Goal: Information Seeking & Learning: Learn about a topic

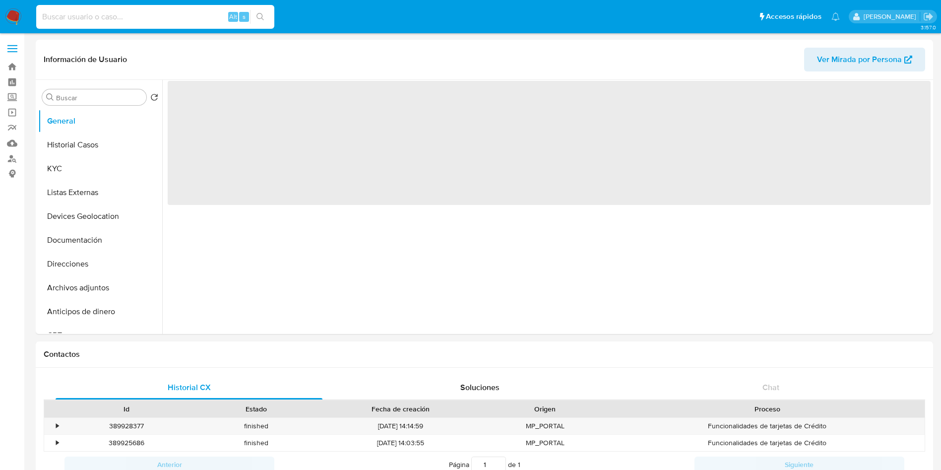
click at [108, 21] on input at bounding box center [155, 16] width 238 height 13
paste input "456357040"
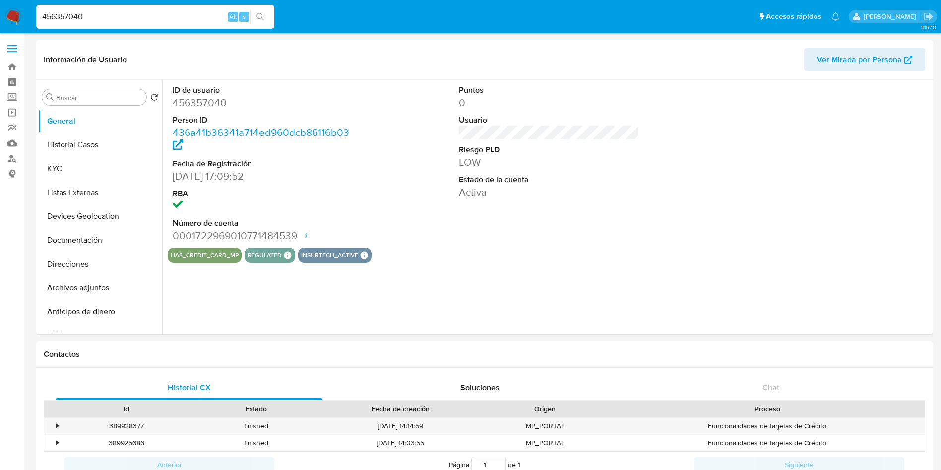
type input "456357040"
select select "10"
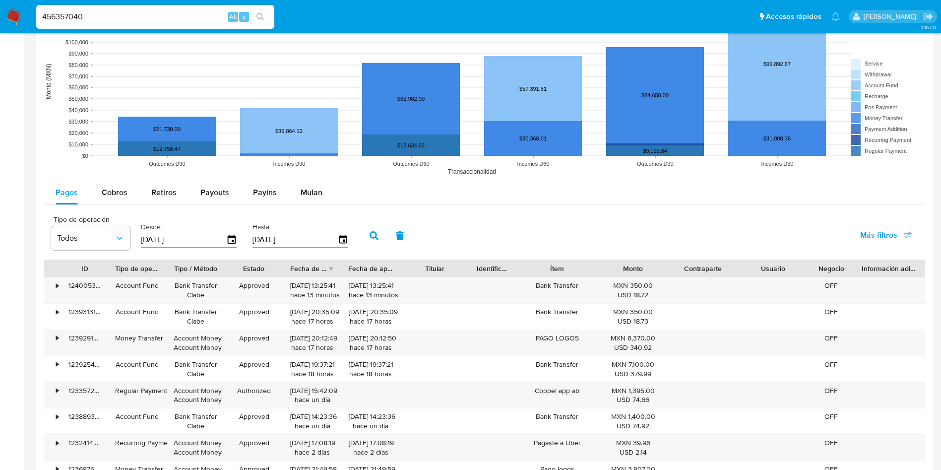
scroll to position [744, 0]
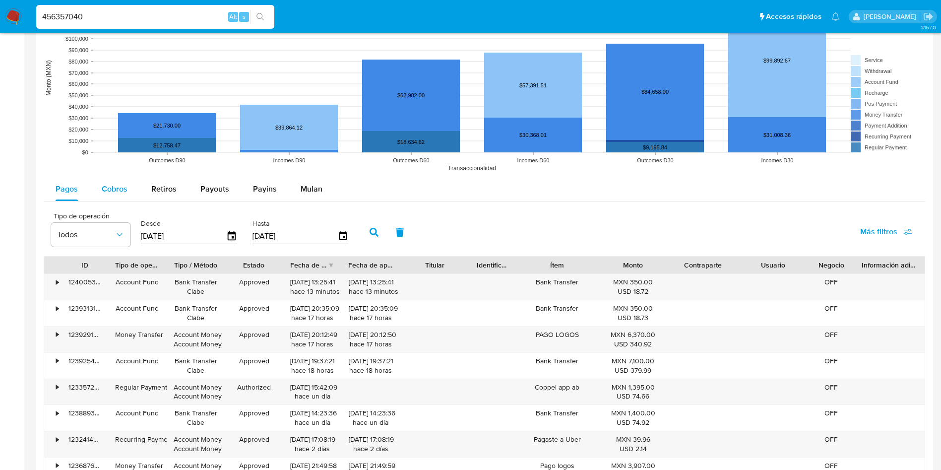
click at [107, 184] on span "Cobros" at bounding box center [115, 188] width 26 height 11
select select "10"
click at [370, 225] on button "button" at bounding box center [374, 232] width 26 height 24
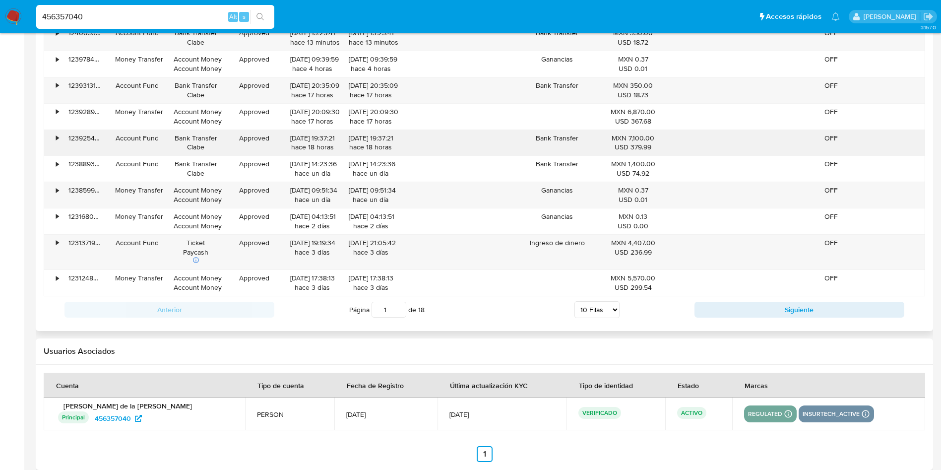
scroll to position [1007, 0]
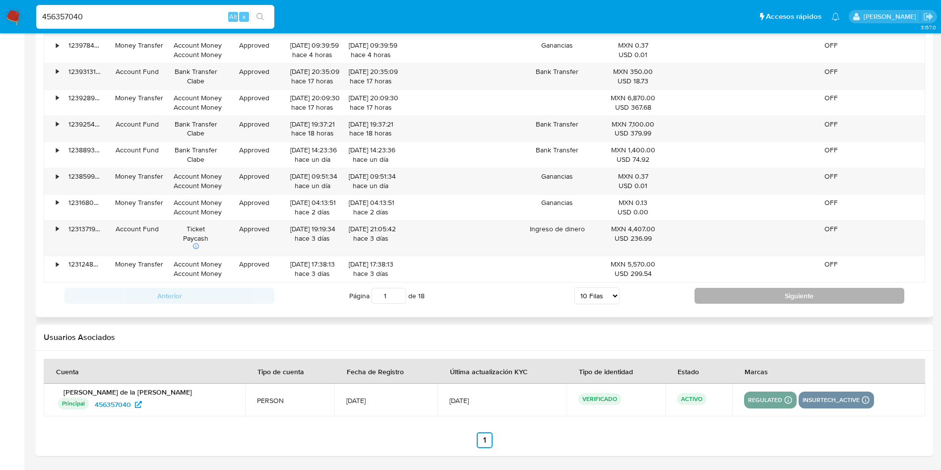
click at [774, 298] on button "Siguiente" at bounding box center [799, 296] width 210 height 16
type input "2"
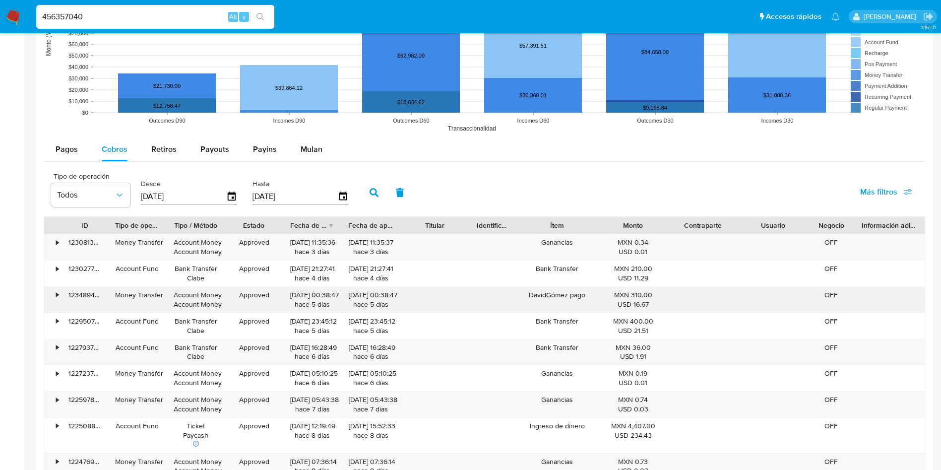
scroll to position [858, 0]
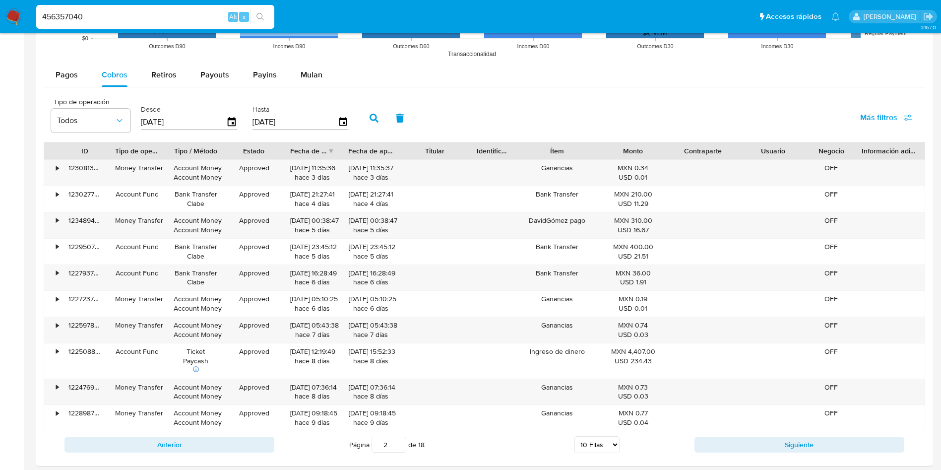
click at [149, 14] on input "456357040" at bounding box center [155, 16] width 238 height 13
type input "4"
paste input "2490821515"
type input "2490821515"
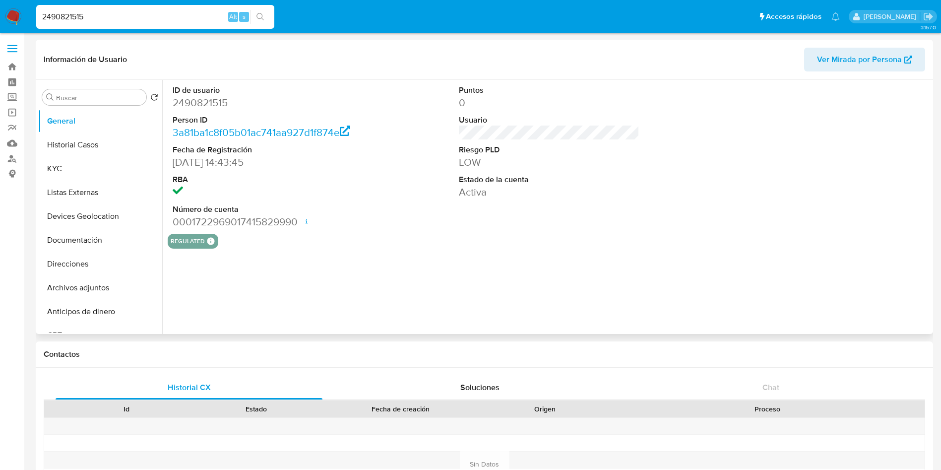
select select "10"
click at [360, 305] on div "ID de usuario 2490821515 Person ID 3a81ba1c8f05b01ac741aa927d1f874e Fecha de Re…" at bounding box center [546, 207] width 768 height 254
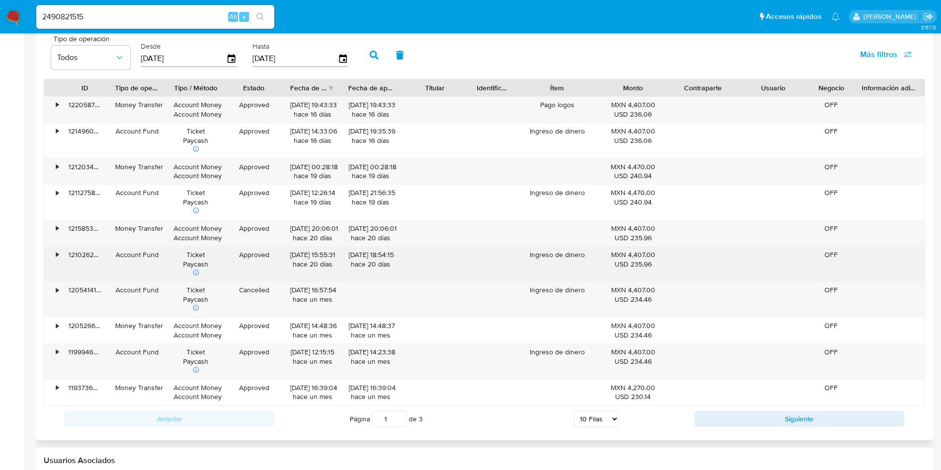
scroll to position [892, 0]
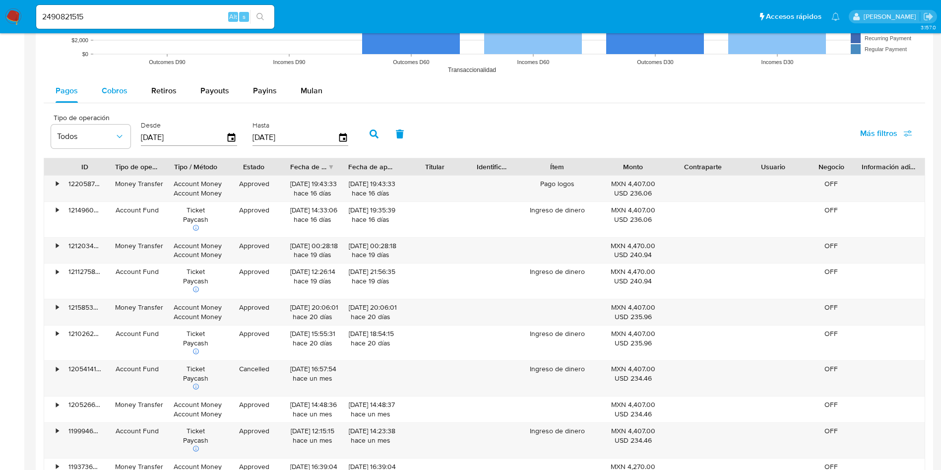
click at [113, 96] on span "Cobros" at bounding box center [115, 90] width 26 height 11
select select "10"
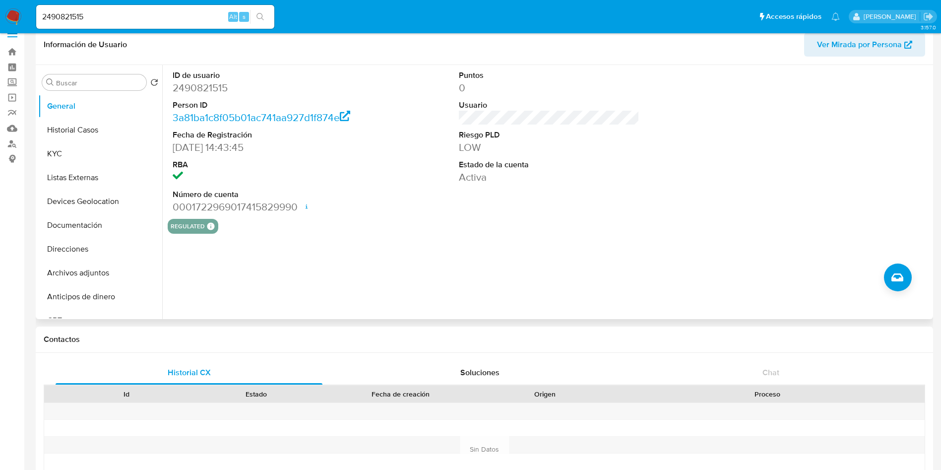
scroll to position [0, 0]
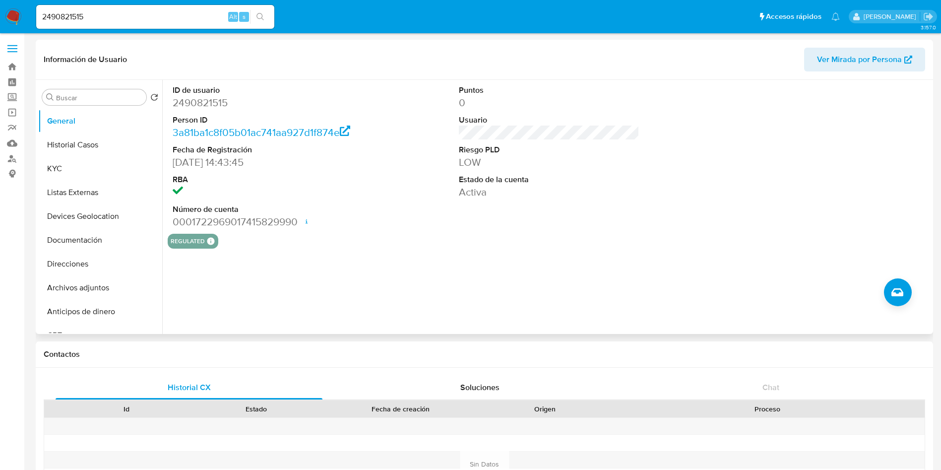
click at [500, 261] on div "ID de usuario 2490821515 Person ID 3a81ba1c8f05b01ac741aa927d1f874e Fecha de Re…" at bounding box center [546, 207] width 768 height 254
click at [107, 151] on button "Historial Casos" at bounding box center [96, 145] width 116 height 24
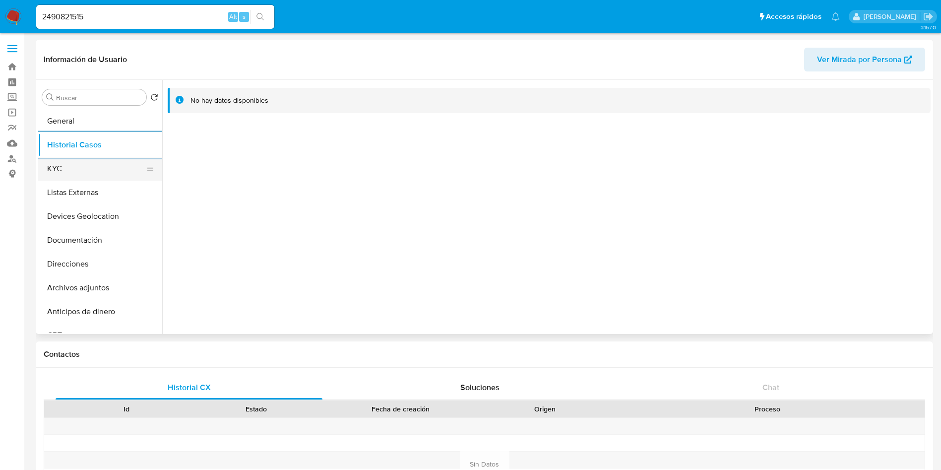
click at [75, 168] on button "KYC" at bounding box center [96, 169] width 116 height 24
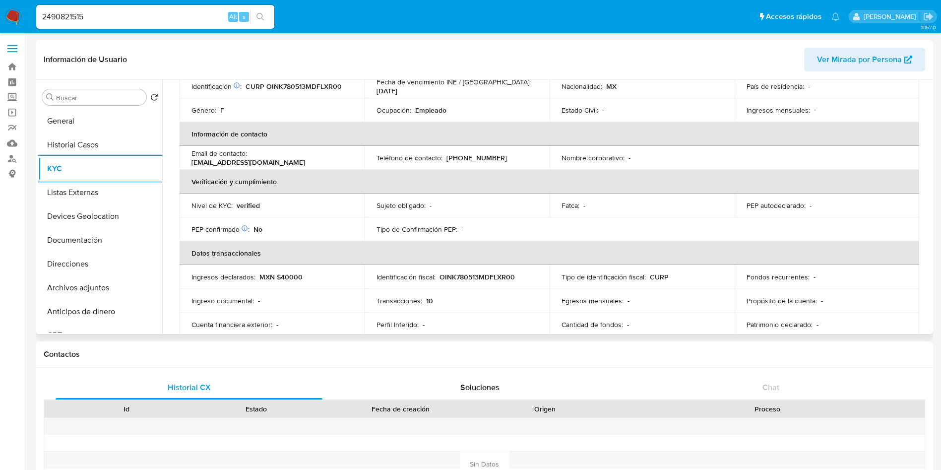
scroll to position [74, 0]
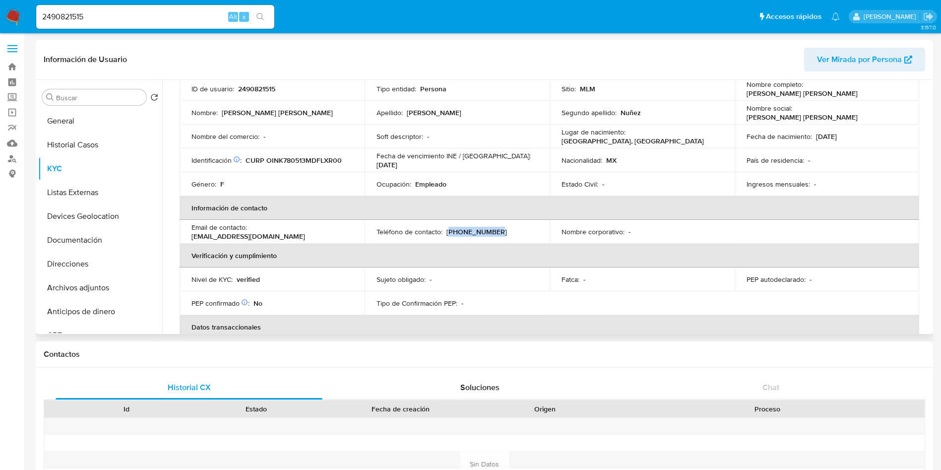
drag, startPoint x: 497, startPoint y: 231, endPoint x: 447, endPoint y: 230, distance: 49.6
click at [447, 230] on div "Teléfono de contacto : (55) 71397086" at bounding box center [456, 231] width 161 height 9
copy p "55) 71397086"
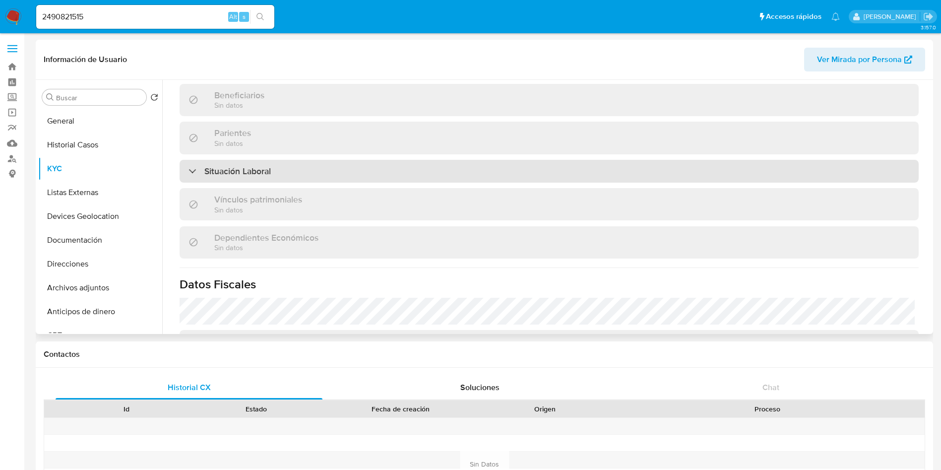
scroll to position [446, 0]
click at [344, 166] on div "Situación Laboral" at bounding box center [548, 171] width 739 height 23
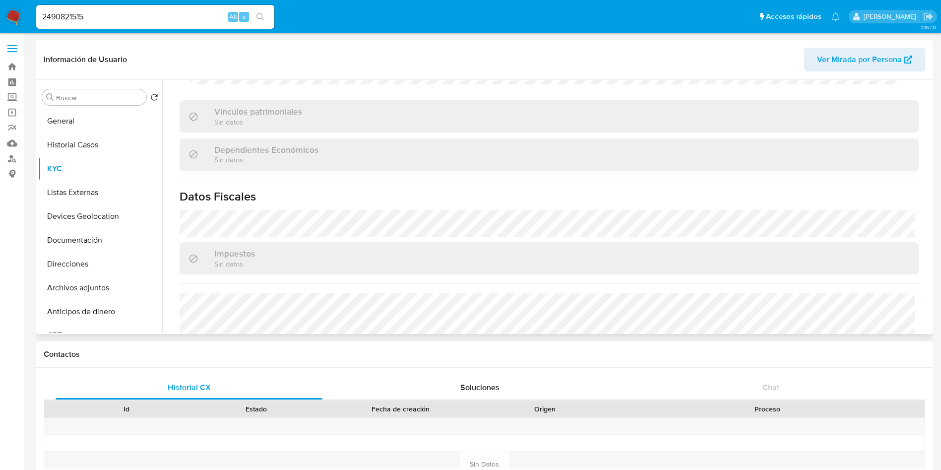
scroll to position [744, 0]
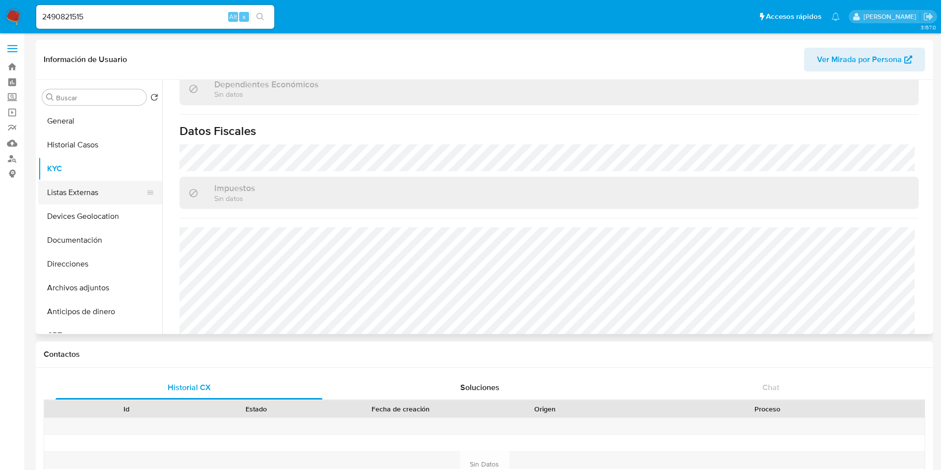
click at [86, 191] on button "Listas Externas" at bounding box center [96, 192] width 116 height 24
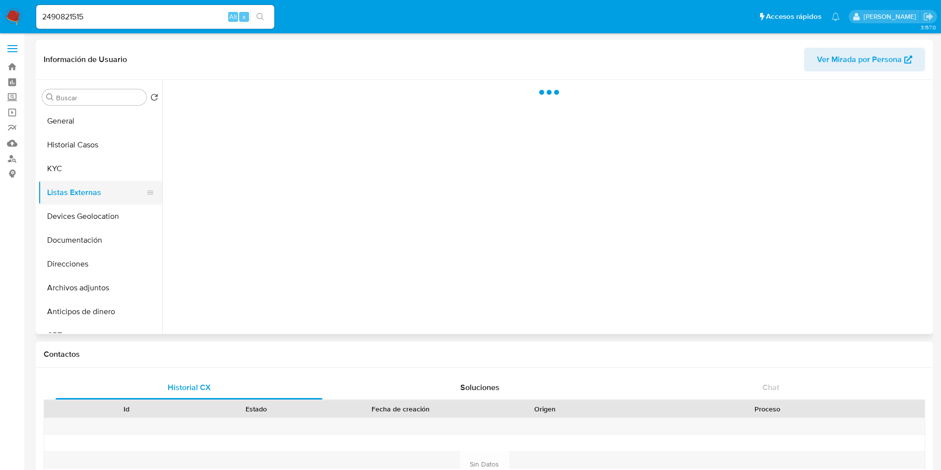
scroll to position [0, 0]
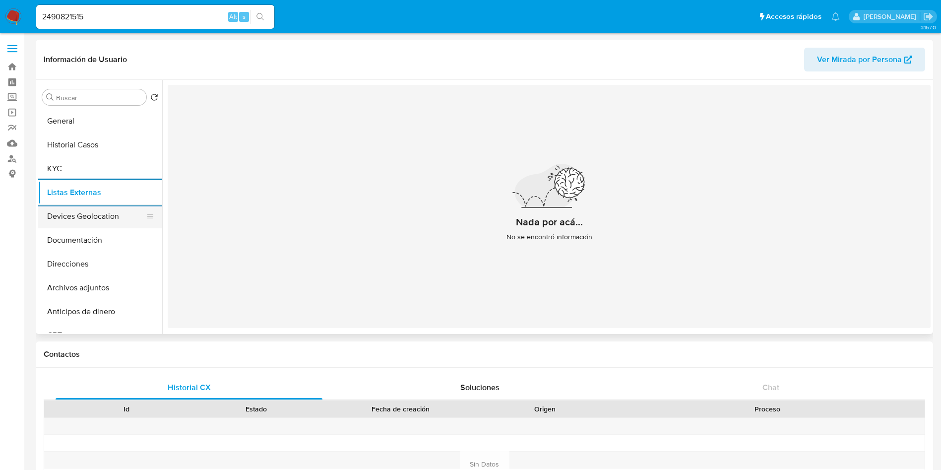
click at [76, 216] on button "Devices Geolocation" at bounding box center [96, 216] width 116 height 24
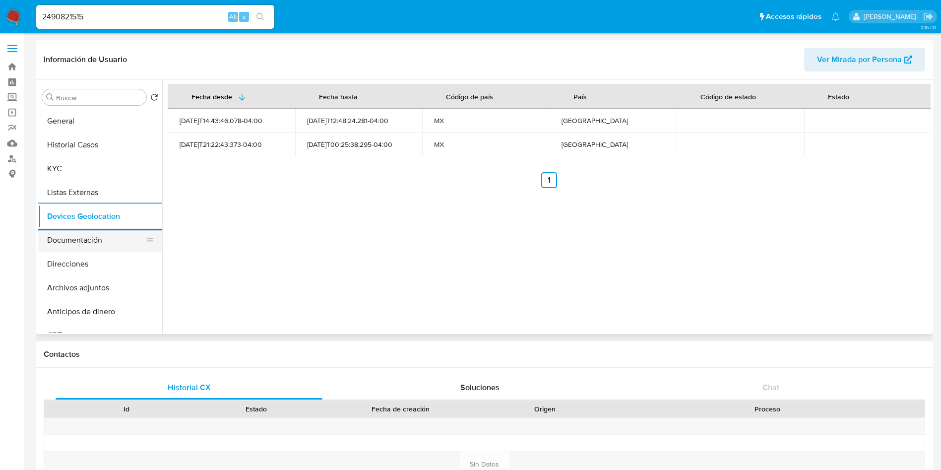
click at [101, 244] on button "Documentación" at bounding box center [96, 240] width 116 height 24
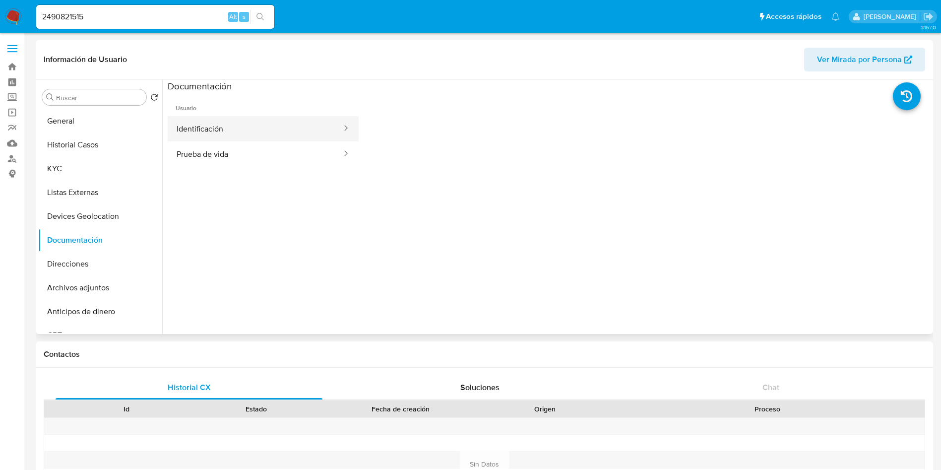
click at [262, 128] on button "Identificación" at bounding box center [255, 128] width 175 height 25
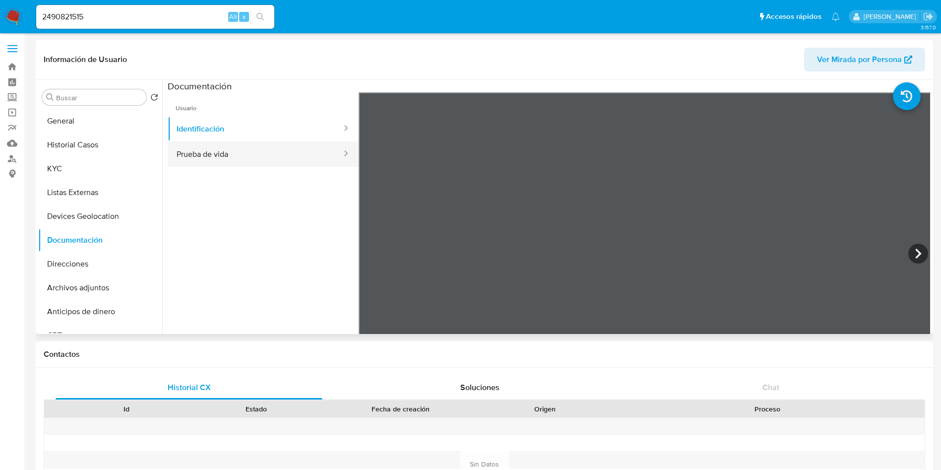
drag, startPoint x: 252, startPoint y: 145, endPoint x: 251, endPoint y: 152, distance: 7.0
click at [252, 146] on button "Prueba de vida" at bounding box center [255, 153] width 175 height 25
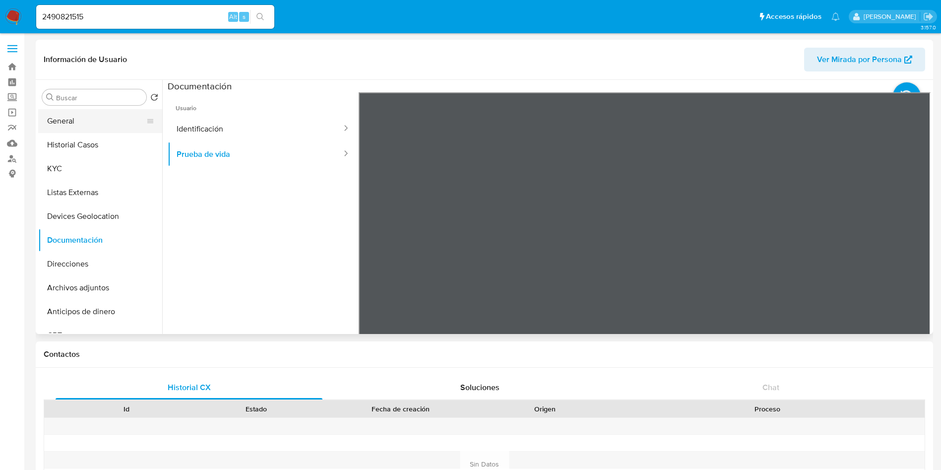
click at [97, 124] on button "General" at bounding box center [96, 121] width 116 height 24
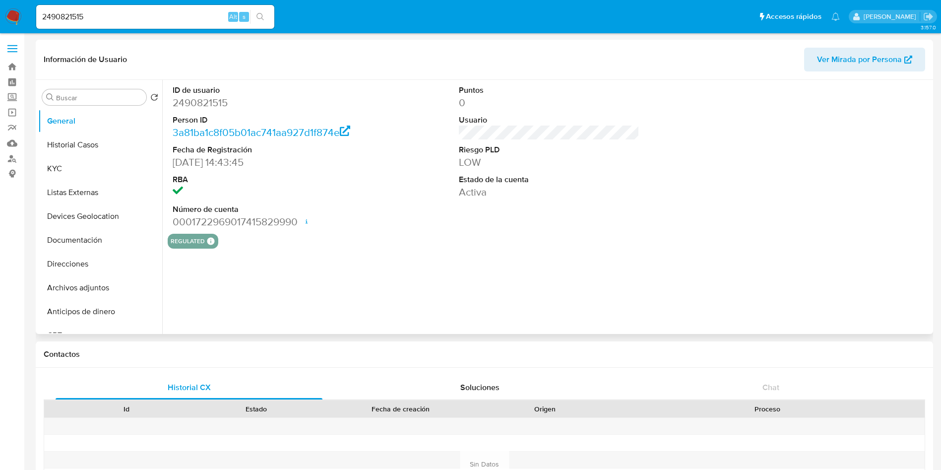
click at [201, 101] on dd "2490821515" at bounding box center [263, 103] width 181 height 14
copy dd "2490821515"
click at [82, 138] on button "Historial Casos" at bounding box center [96, 145] width 116 height 24
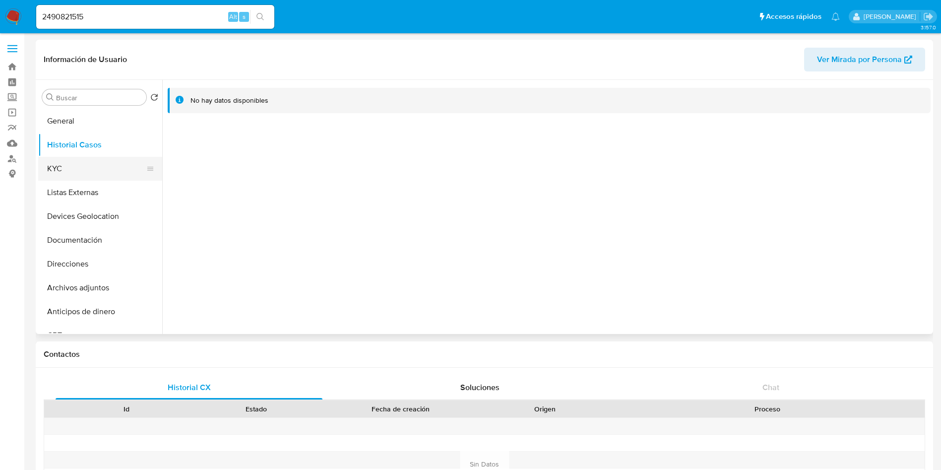
click at [75, 162] on button "KYC" at bounding box center [96, 169] width 116 height 24
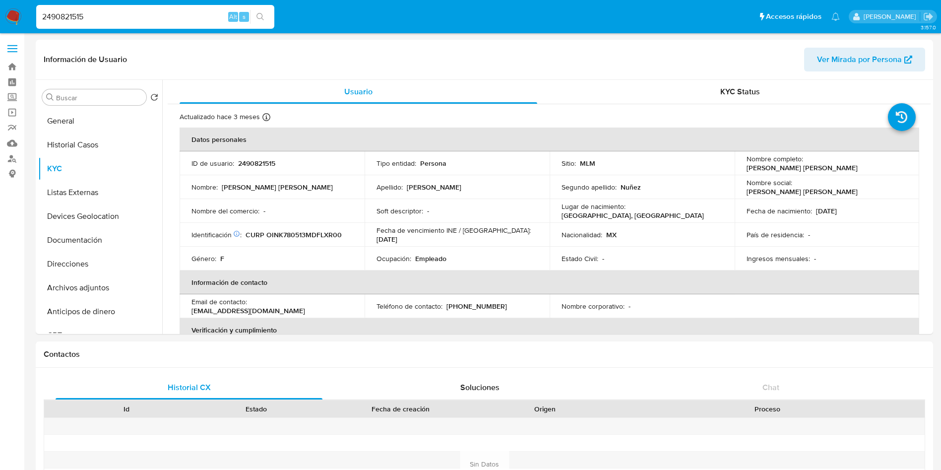
drag, startPoint x: 92, startPoint y: 16, endPoint x: 290, endPoint y: 37, distance: 199.0
click at [10, 1] on nav "Pausado Ver notificaciones 2490821515 Alt s Accesos rápidos Presiona las siguie…" at bounding box center [470, 16] width 941 height 33
paste input "456357040"
type input "456357040"
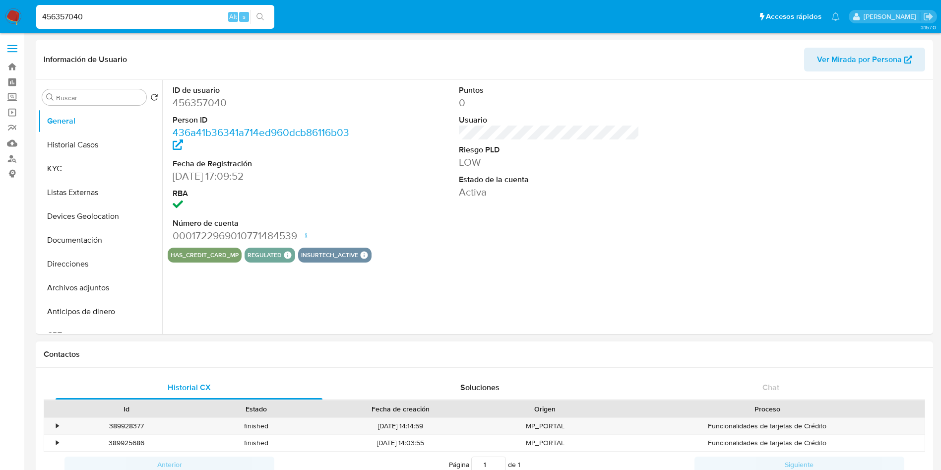
select select "10"
click at [80, 173] on button "KYC" at bounding box center [96, 169] width 116 height 24
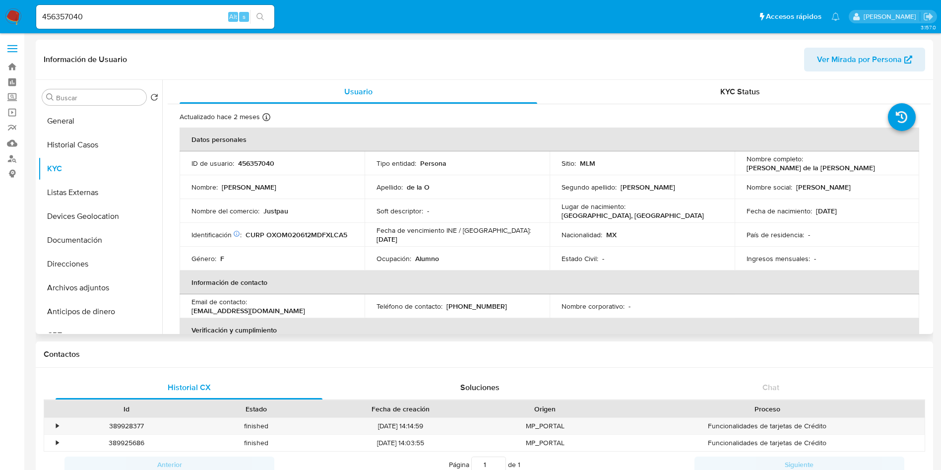
click at [275, 209] on p "Justpau" at bounding box center [275, 210] width 25 height 9
copy p "Justpau"
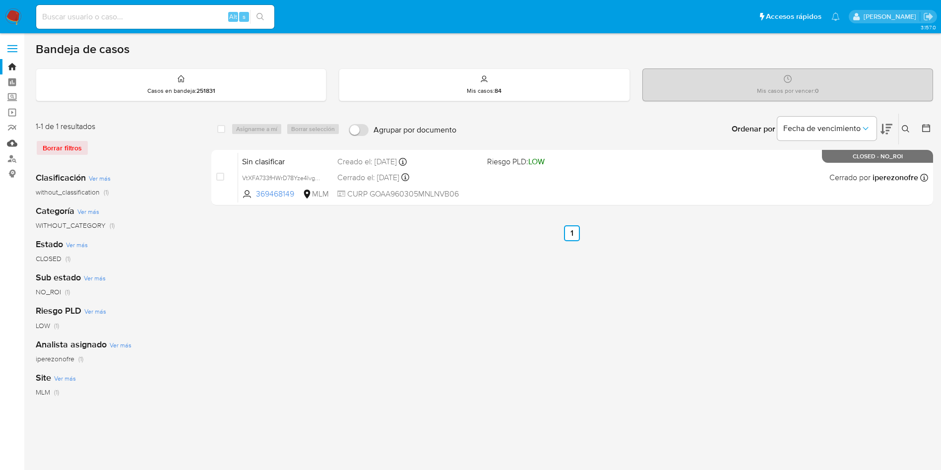
click at [13, 141] on link "Mulan" at bounding box center [59, 142] width 118 height 15
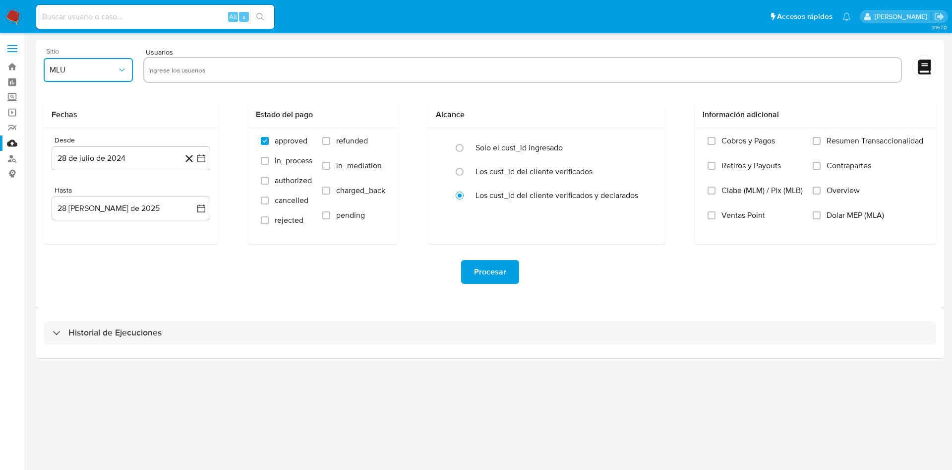
click at [110, 71] on span "MLU" at bounding box center [83, 70] width 67 height 10
click at [72, 219] on div "MLM" at bounding box center [85, 216] width 71 height 24
click at [208, 75] on input "text" at bounding box center [522, 70] width 749 height 16
type input "2490821515"
click at [161, 159] on button "28 de julio de 2024" at bounding box center [131, 158] width 159 height 24
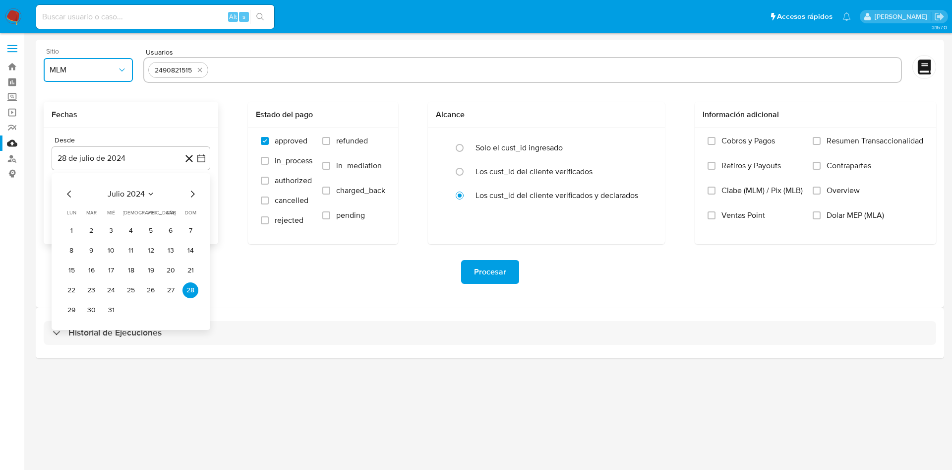
click at [188, 194] on icon "Mes siguiente" at bounding box center [192, 194] width 12 height 12
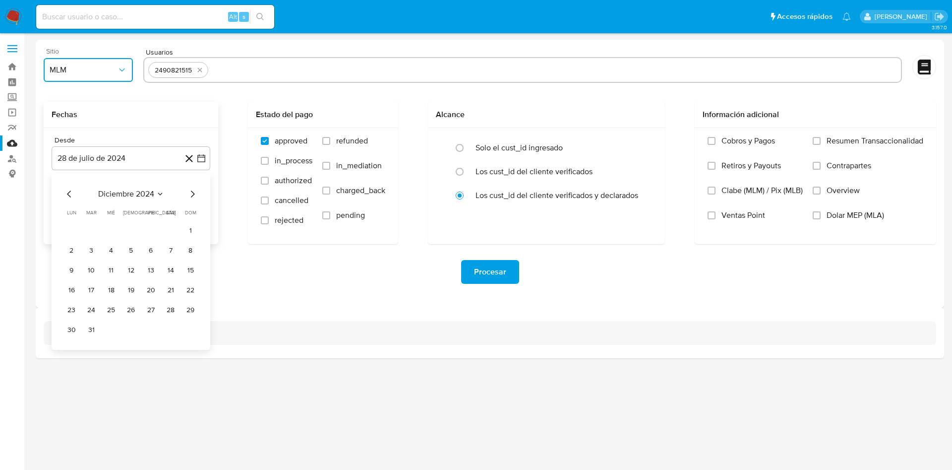
click at [188, 194] on icon "Mes siguiente" at bounding box center [192, 194] width 12 height 12
click at [93, 230] on button "1" at bounding box center [91, 231] width 16 height 16
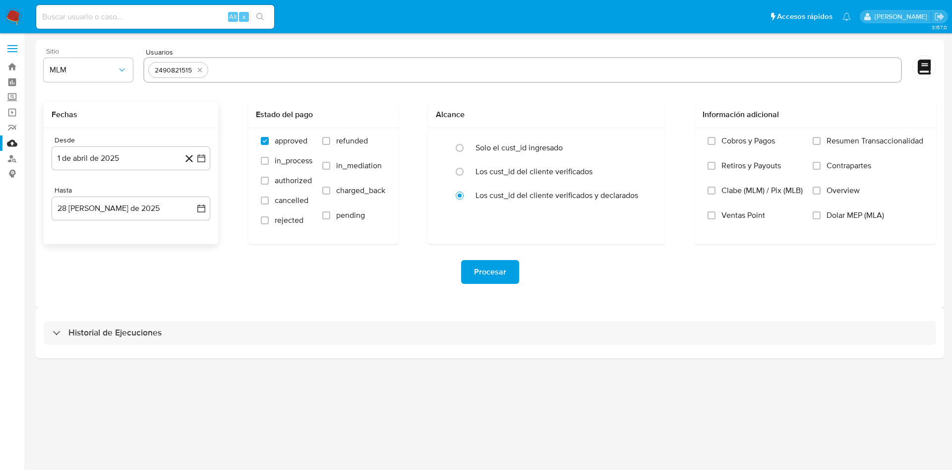
click at [199, 266] on div "Procesar" at bounding box center [490, 272] width 892 height 24
click at [204, 205] on icon "button" at bounding box center [201, 208] width 8 height 8
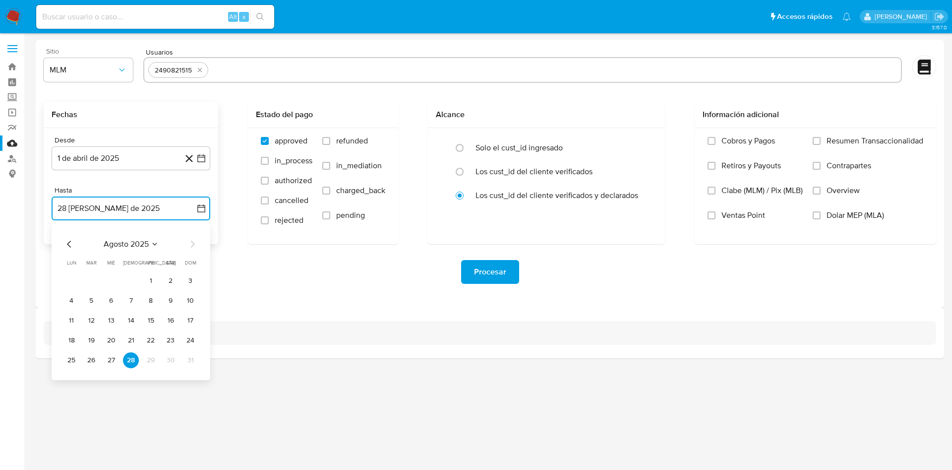
click at [68, 243] on icon "Mes anterior" at bounding box center [69, 243] width 4 height 7
click at [192, 247] on icon "Mes siguiente" at bounding box center [192, 244] width 12 height 12
click at [131, 357] on button "31" at bounding box center [131, 360] width 16 height 16
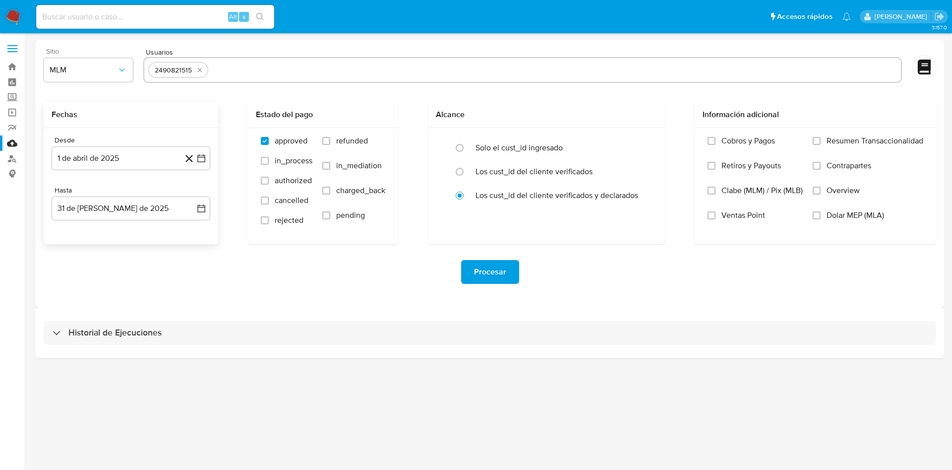
click at [349, 272] on div "Procesar" at bounding box center [490, 272] width 892 height 24
click at [818, 192] on input "Overview" at bounding box center [817, 190] width 8 height 8
click at [496, 273] on span "Procesar" at bounding box center [490, 272] width 32 height 22
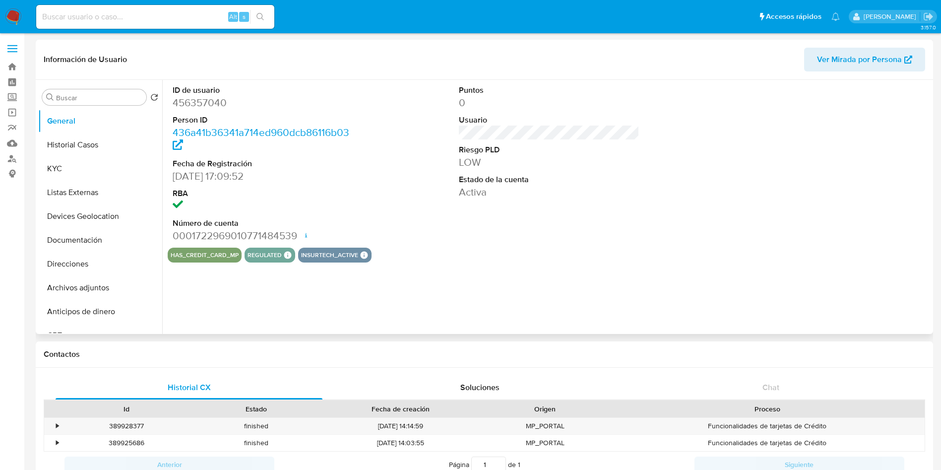
select select "10"
click at [115, 17] on input at bounding box center [155, 16] width 238 height 13
paste input "2490821515"
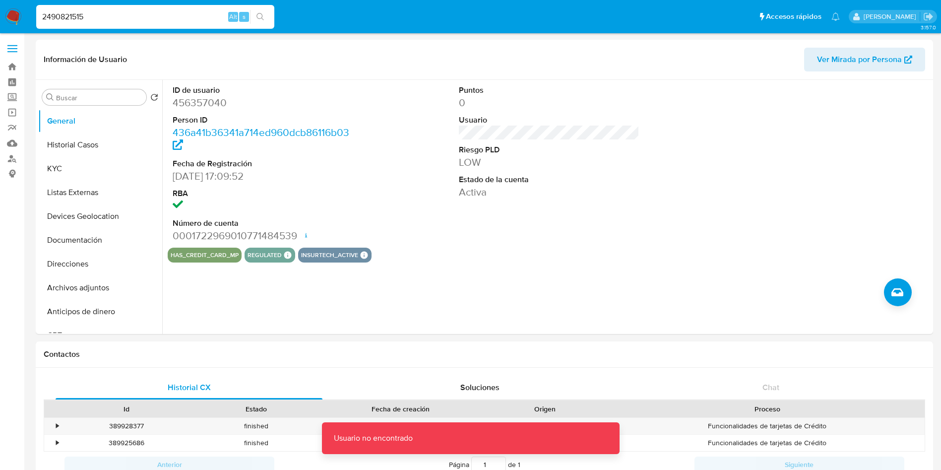
click at [116, 18] on input "2490821515" at bounding box center [155, 16] width 238 height 13
type input "2490821515"
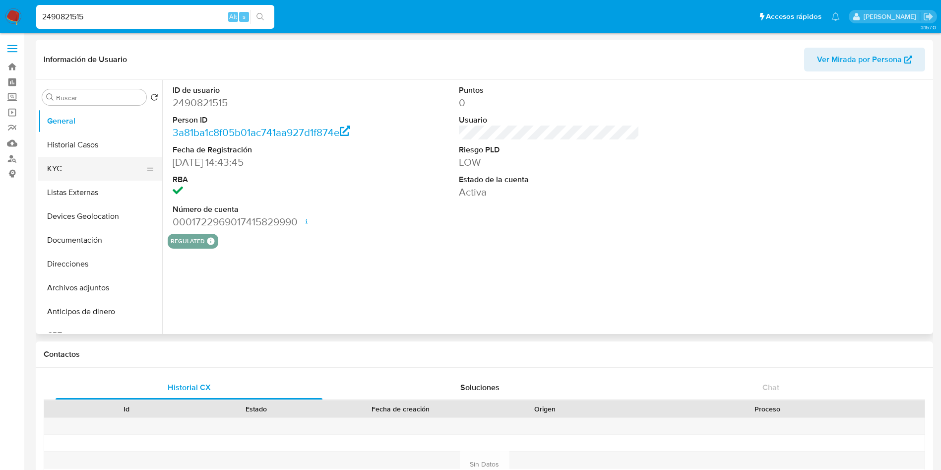
select select "10"
click at [74, 173] on button "KYC" at bounding box center [96, 169] width 116 height 24
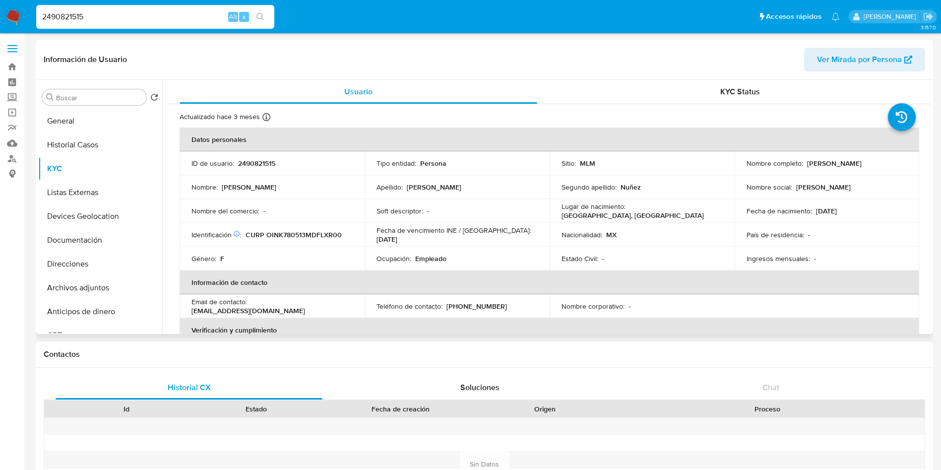
click at [433, 256] on p "Empleado" at bounding box center [430, 258] width 31 height 9
copy p "Empleado"
click at [145, 12] on input "2490821515" at bounding box center [155, 16] width 238 height 13
type input "2"
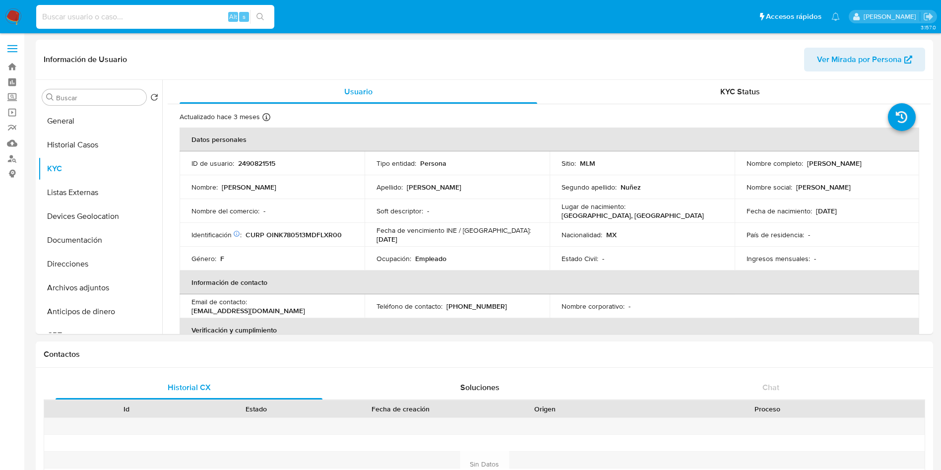
paste input "456357040"
type input "456357040"
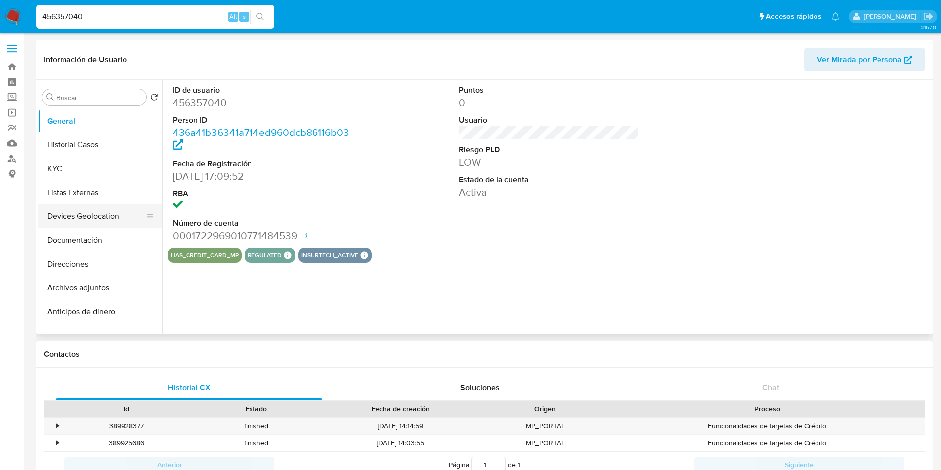
select select "10"
click at [86, 184] on button "Listas Externas" at bounding box center [96, 192] width 116 height 24
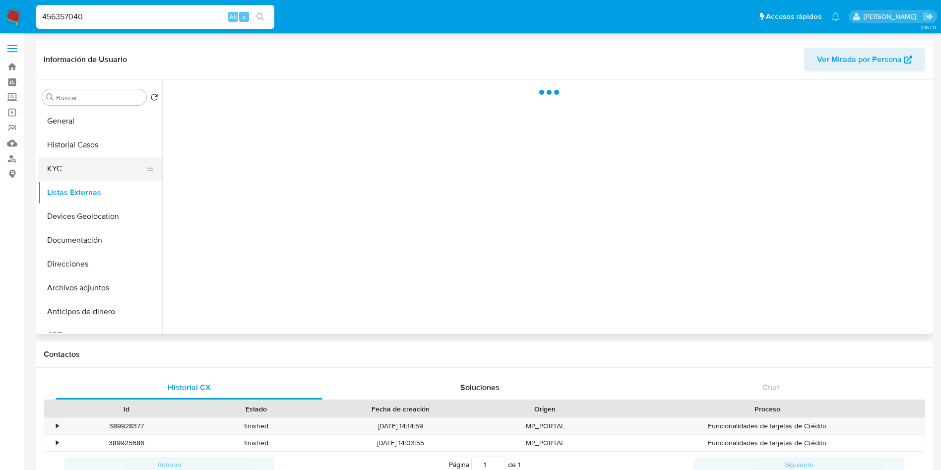
click at [85, 175] on button "KYC" at bounding box center [96, 169] width 116 height 24
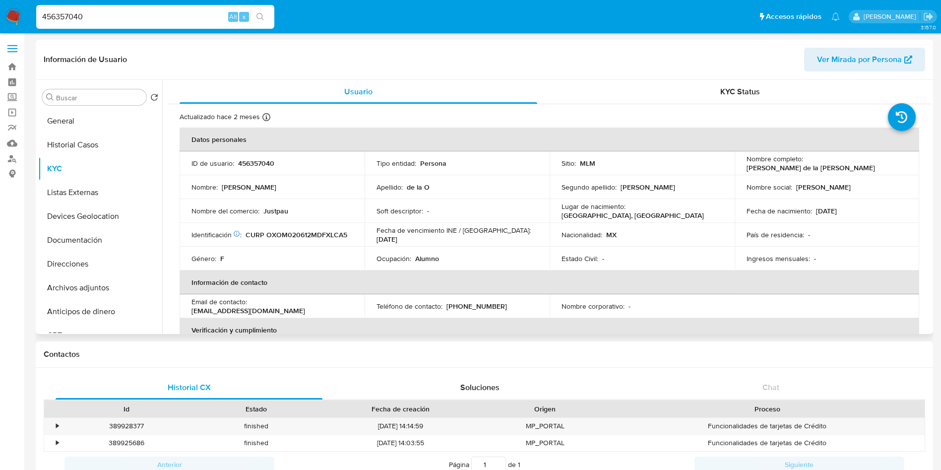
click at [314, 228] on td "Identificación CIC: 210829776 : CURP OXOM020612MDFXLCA5" at bounding box center [271, 235] width 185 height 24
click at [332, 232] on p "CURP OXOM020612MDFXLCA5" at bounding box center [296, 234] width 102 height 9
copy p "OXOM020612MDFXLCA5"
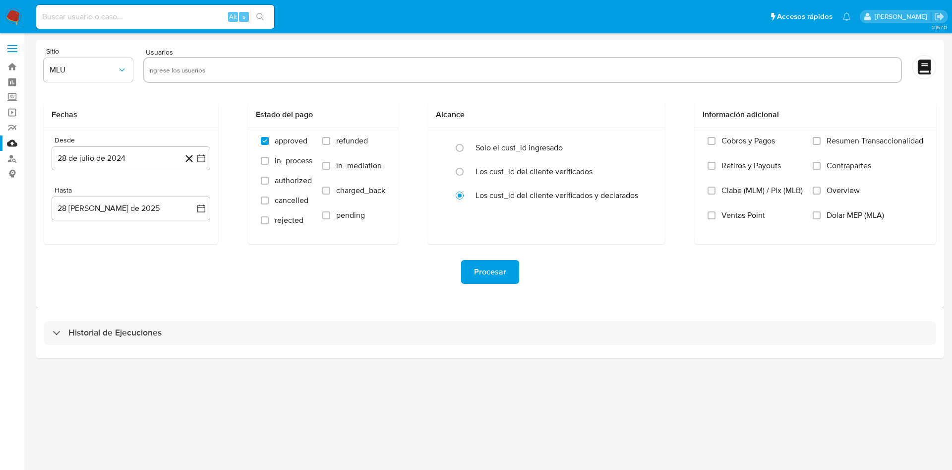
drag, startPoint x: 212, startPoint y: 69, endPoint x: 216, endPoint y: 75, distance: 6.9
click at [213, 70] on input "text" at bounding box center [522, 70] width 749 height 16
paste input "456357040"
type input "456357040"
click at [119, 68] on icon "button" at bounding box center [122, 70] width 10 height 10
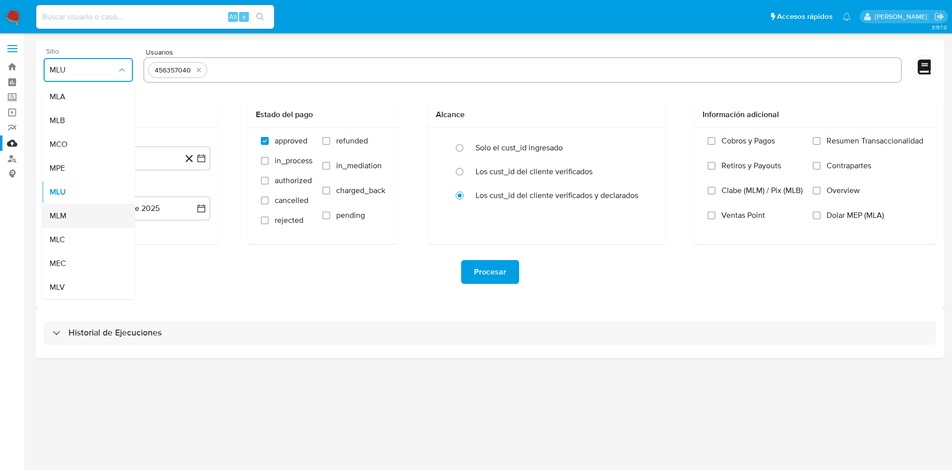
click at [66, 215] on span "MLM" at bounding box center [58, 216] width 17 height 10
click at [815, 187] on input "Overview" at bounding box center [817, 190] width 8 height 8
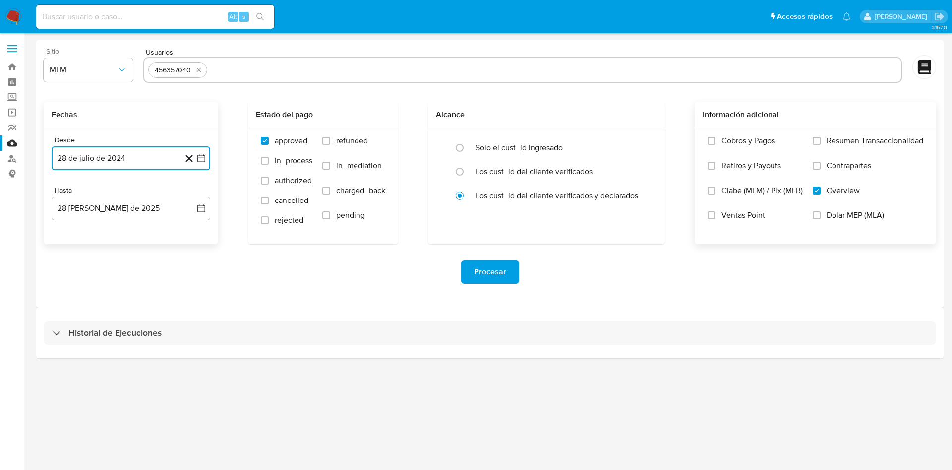
click at [202, 154] on icon "button" at bounding box center [201, 158] width 10 height 10
click at [196, 188] on icon "Mes siguiente" at bounding box center [192, 194] width 12 height 12
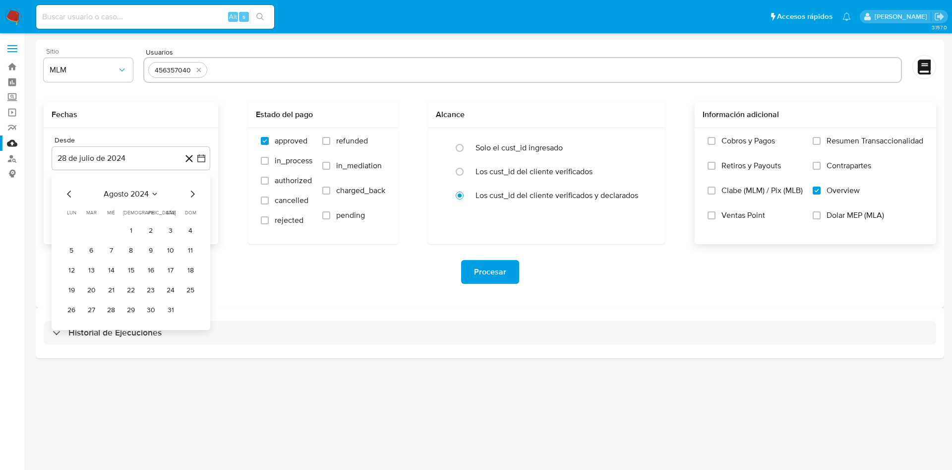
click at [182, 190] on div "agosto 2024" at bounding box center [130, 194] width 135 height 12
click at [192, 187] on div "agosto 2024 agosto 2024 lun lunes mar martes mié miércoles jue jueves vie viern…" at bounding box center [131, 251] width 159 height 157
click at [193, 193] on icon "Mes siguiente" at bounding box center [192, 194] width 12 height 12
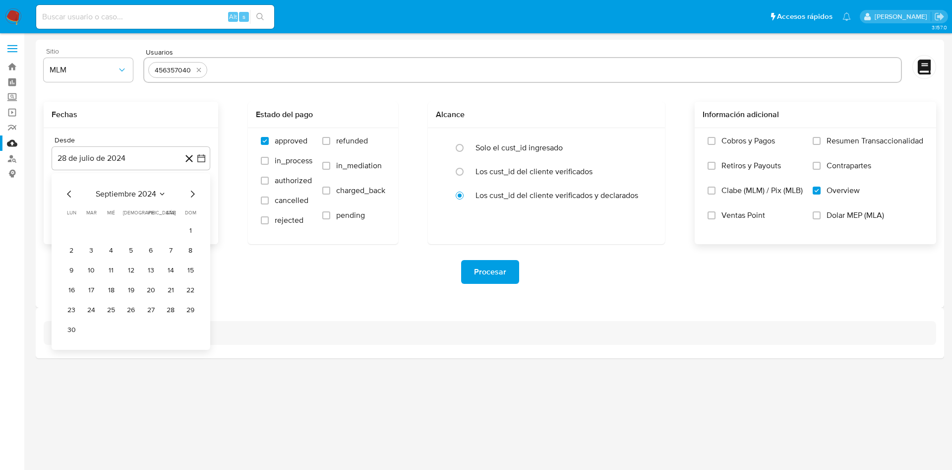
click at [193, 193] on icon "Mes siguiente" at bounding box center [192, 194] width 12 height 12
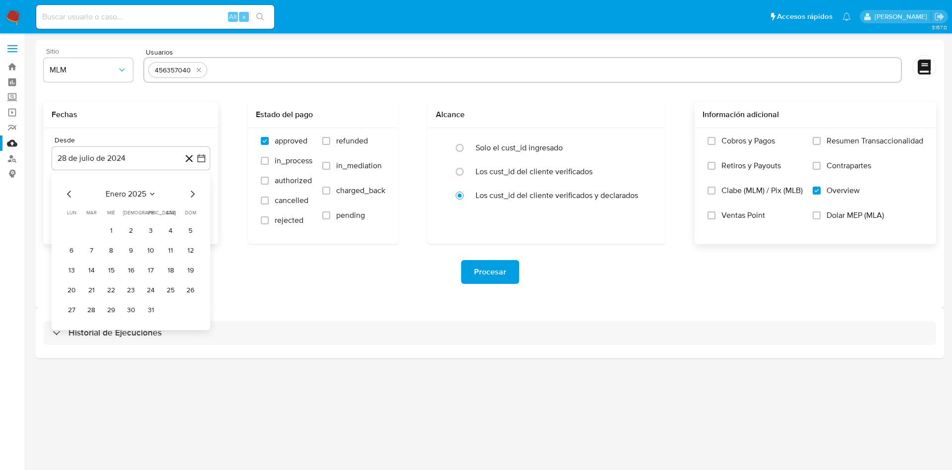
click at [193, 193] on icon "Mes siguiente" at bounding box center [192, 194] width 12 height 12
click at [92, 227] on button "1" at bounding box center [91, 231] width 16 height 16
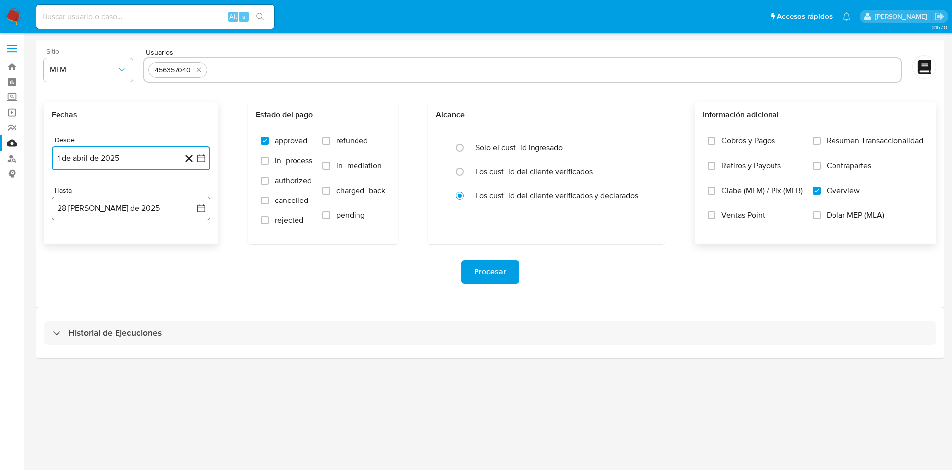
click at [200, 207] on icon "button" at bounding box center [201, 208] width 10 height 10
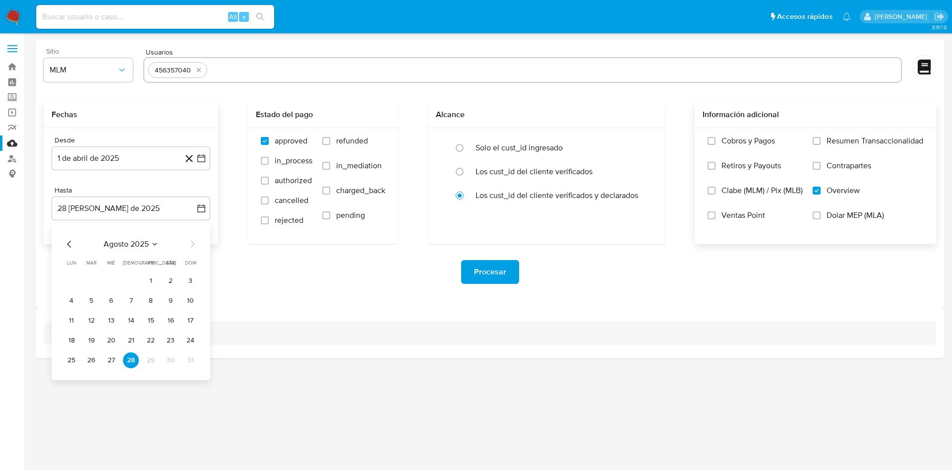
click at [70, 245] on icon "Mes anterior" at bounding box center [69, 244] width 12 height 12
click at [130, 362] on button "31" at bounding box center [131, 360] width 16 height 16
click at [326, 315] on div "Historial de Ejecuciones" at bounding box center [490, 332] width 908 height 51
click at [287, 78] on div "456357040" at bounding box center [522, 70] width 759 height 26
click at [309, 62] on input "text" at bounding box center [554, 70] width 686 height 16
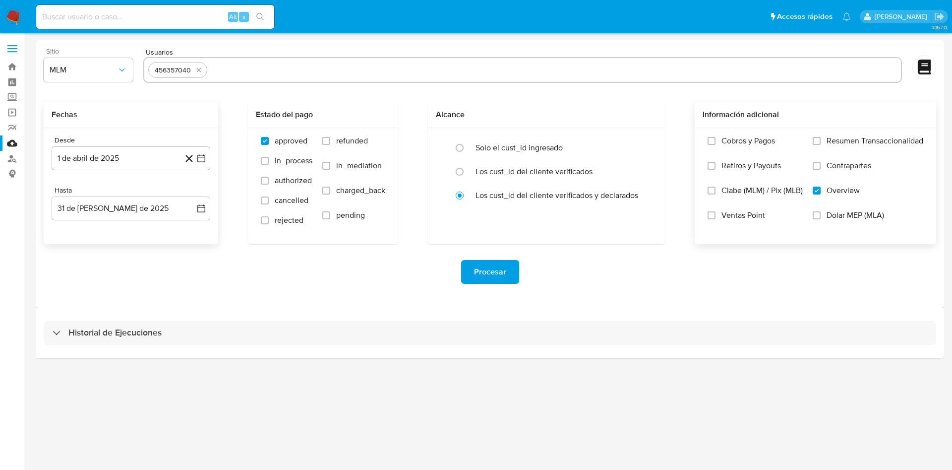
paste input "2579153499"
type input "2579153499"
click at [509, 277] on button "Procesar" at bounding box center [490, 272] width 58 height 24
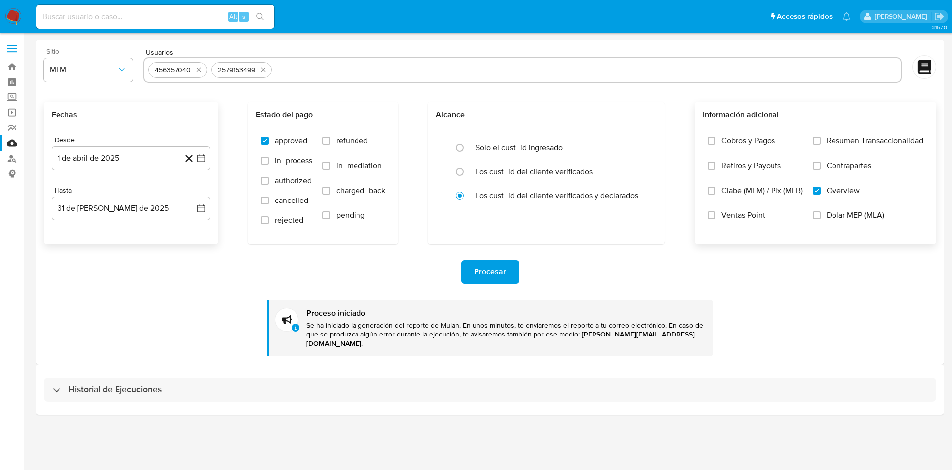
click at [115, 12] on input at bounding box center [155, 16] width 238 height 13
paste input "2579153499"
type input "2579153499"
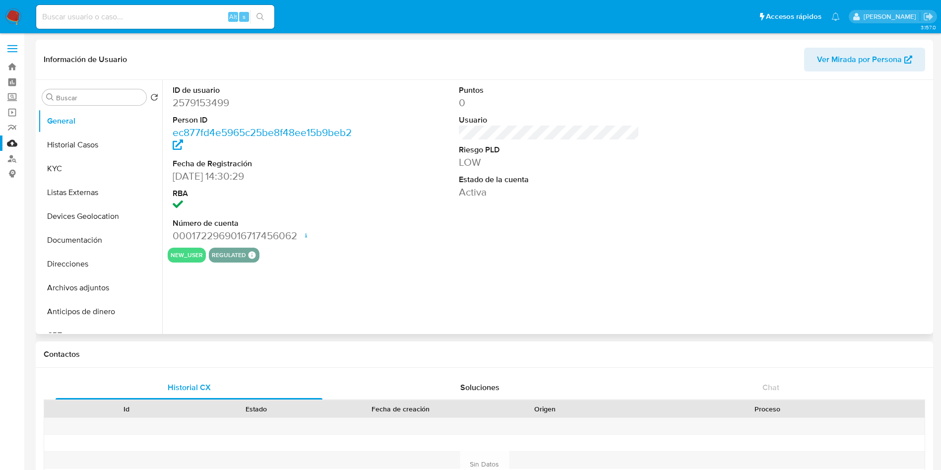
select select "10"
click at [395, 238] on div "ID de usuario 2579153499 Person ID ec877fd4e5965c25be8f48ee15b9beb2 Fecha de Re…" at bounding box center [549, 164] width 763 height 168
click at [67, 173] on button "KYC" at bounding box center [96, 169] width 116 height 24
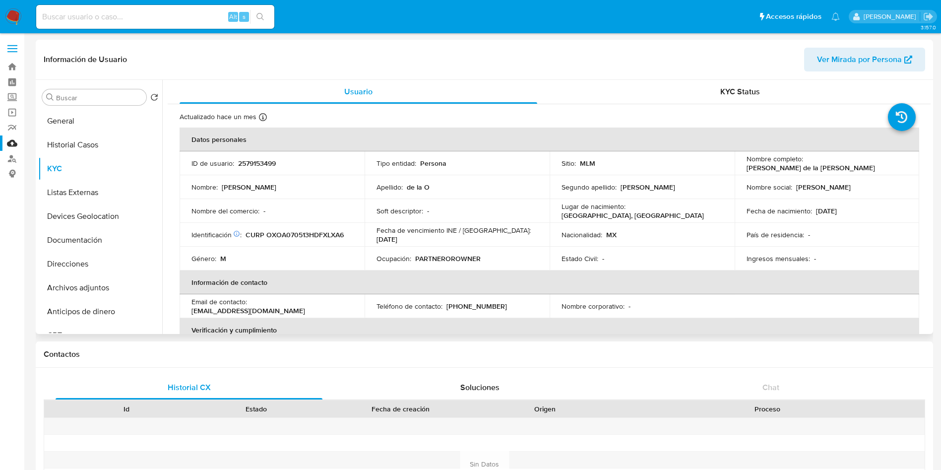
click at [312, 238] on p "CURP OXOA070513HDFXLXA6" at bounding box center [294, 234] width 98 height 9
click at [313, 238] on p "CURP OXOA070513HDFXLXA6" at bounding box center [294, 234] width 98 height 9
copy p "OXOA070513HDFXLXA6"
click at [80, 114] on button "General" at bounding box center [96, 121] width 116 height 24
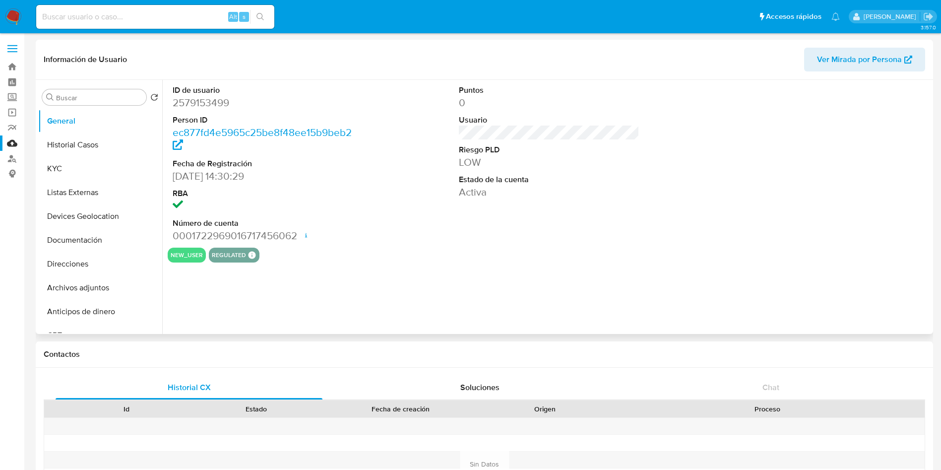
click at [848, 279] on div "ID de usuario 2579153499 Person ID ec877fd4e5965c25be8f48ee15b9beb2 Fecha de Re…" at bounding box center [546, 207] width 768 height 254
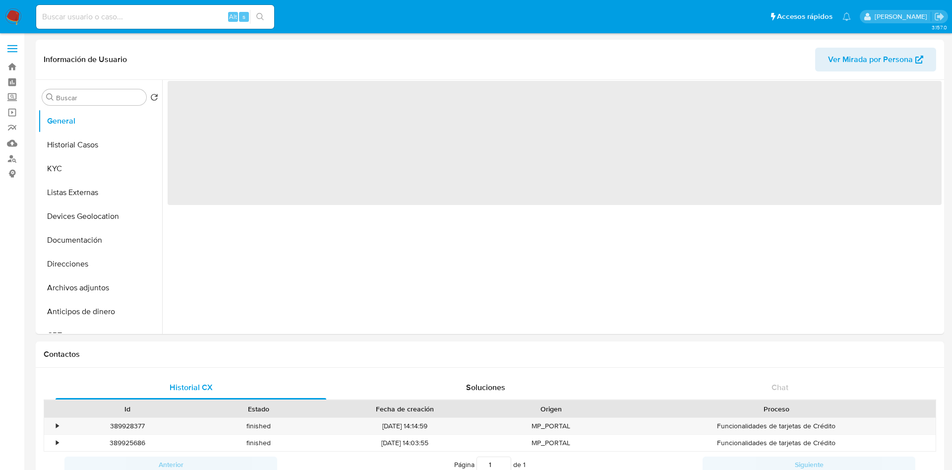
select select "10"
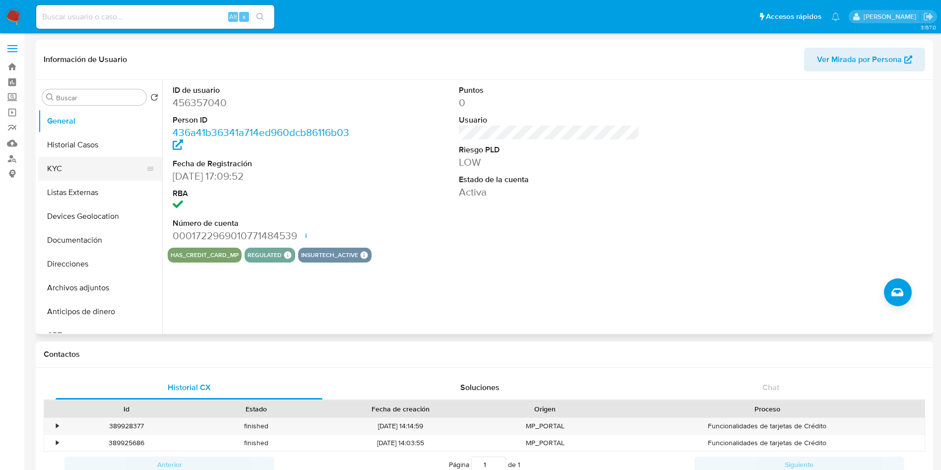
click at [75, 163] on button "KYC" at bounding box center [96, 169] width 116 height 24
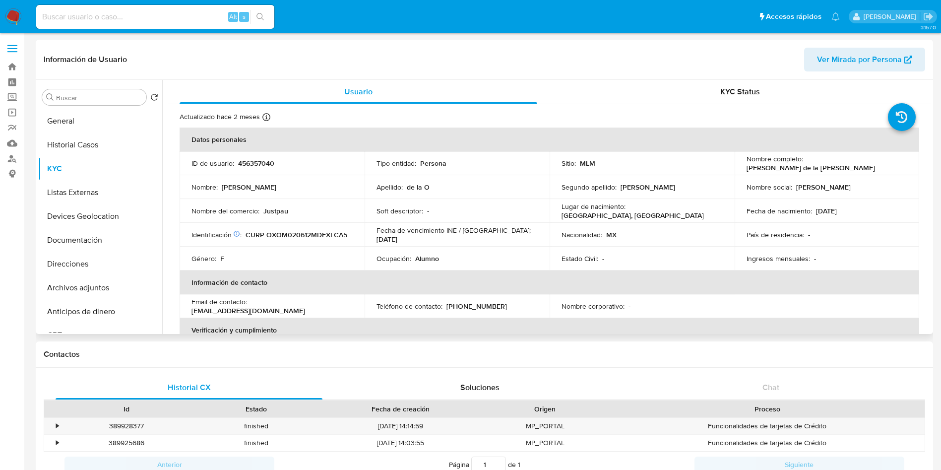
click at [278, 233] on p "CURP OXOM020612MDFXLCA5" at bounding box center [296, 234] width 102 height 9
copy p "OXOM020612MDFXLCA5"
click at [134, 21] on input at bounding box center [155, 16] width 238 height 13
paste input "456357040"
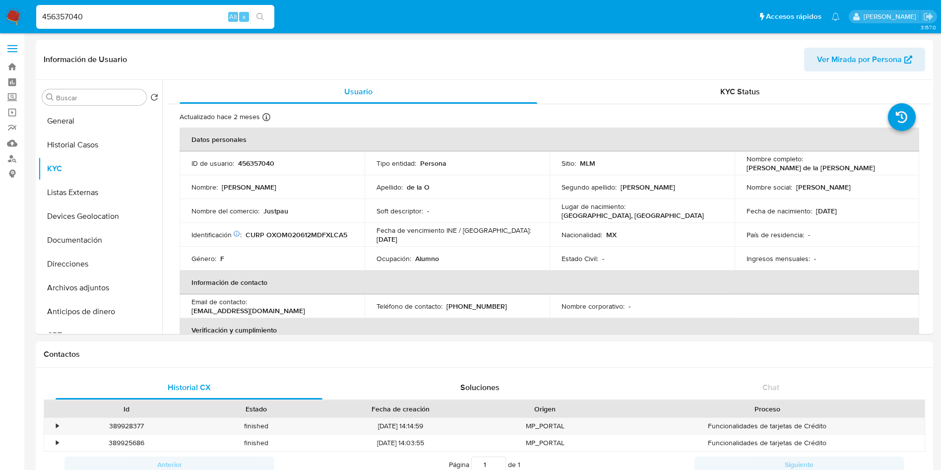
type input "456357040"
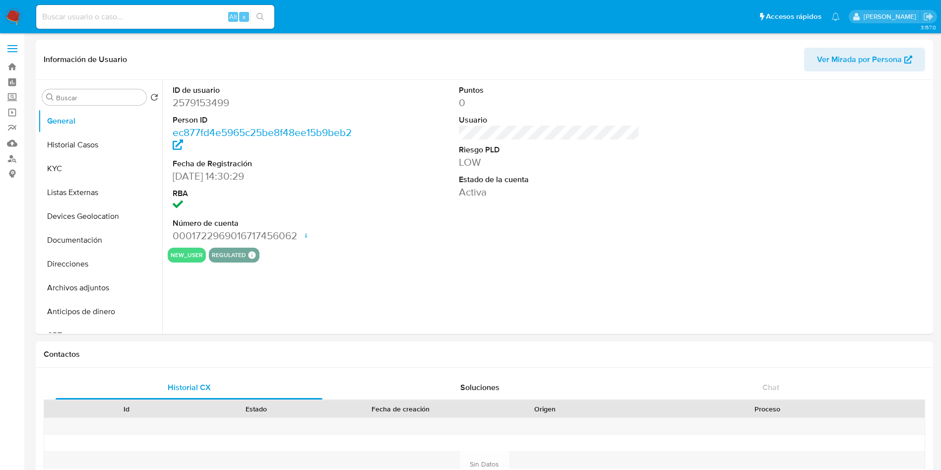
select select "10"
drag, startPoint x: 108, startPoint y: 141, endPoint x: 169, endPoint y: 169, distance: 66.8
click at [108, 141] on button "Historial Casos" at bounding box center [100, 145] width 124 height 24
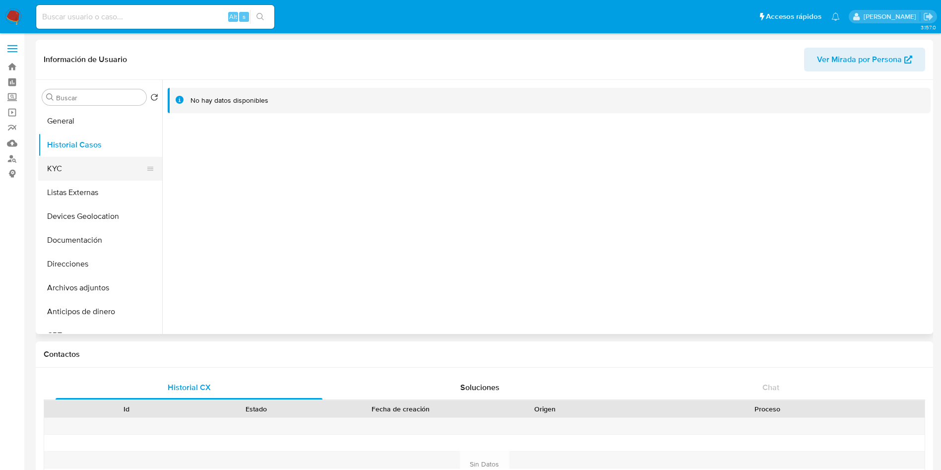
click at [100, 164] on button "KYC" at bounding box center [96, 169] width 116 height 24
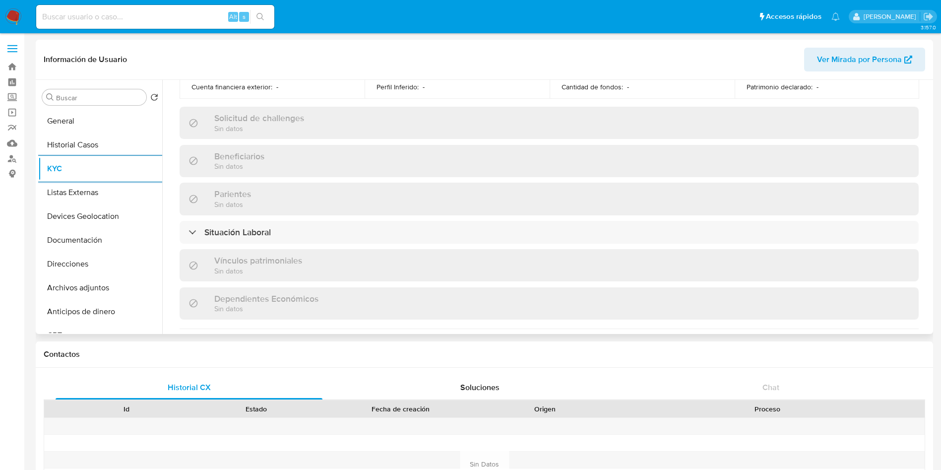
scroll to position [460, 0]
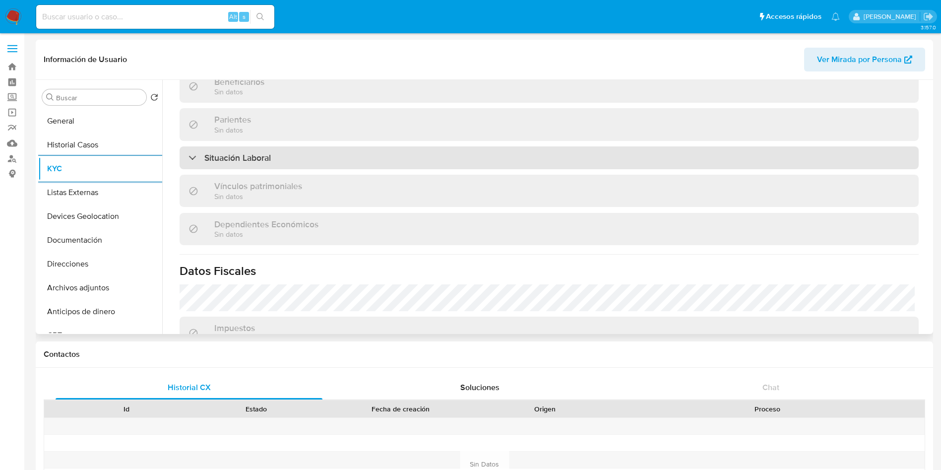
click at [514, 153] on div "Situación Laboral" at bounding box center [548, 157] width 739 height 23
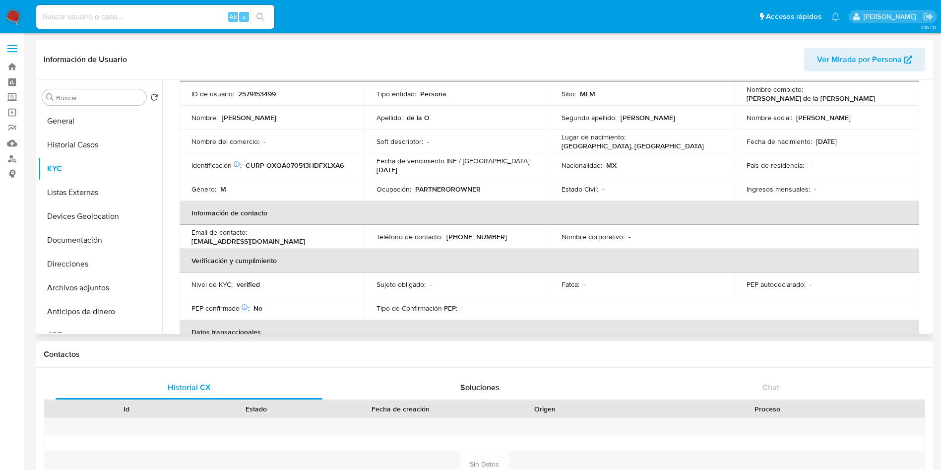
scroll to position [149, 0]
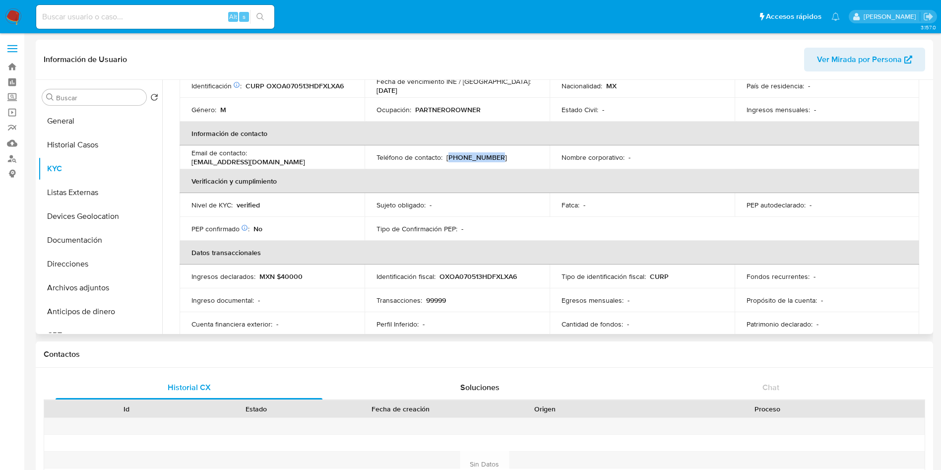
drag, startPoint x: 494, startPoint y: 154, endPoint x: 471, endPoint y: 170, distance: 28.6
click at [447, 156] on div "Teléfono de contacto : (55) 17621441" at bounding box center [456, 157] width 161 height 9
copy p "55) 17621441"
click at [82, 194] on button "Listas Externas" at bounding box center [96, 192] width 116 height 24
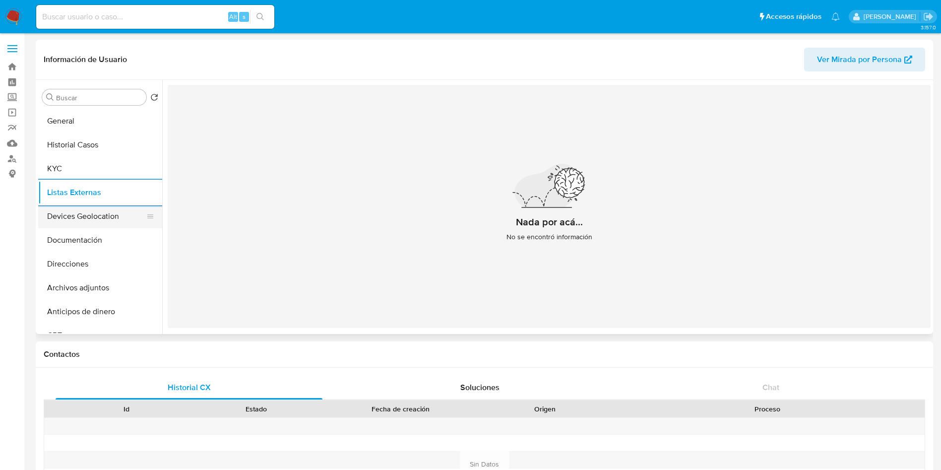
click at [77, 209] on button "Devices Geolocation" at bounding box center [96, 216] width 116 height 24
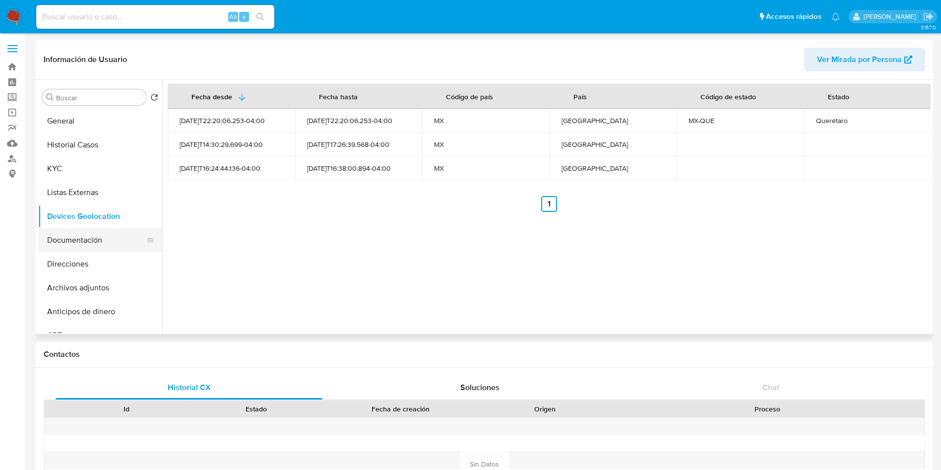
click at [116, 238] on button "Documentación" at bounding box center [96, 240] width 116 height 24
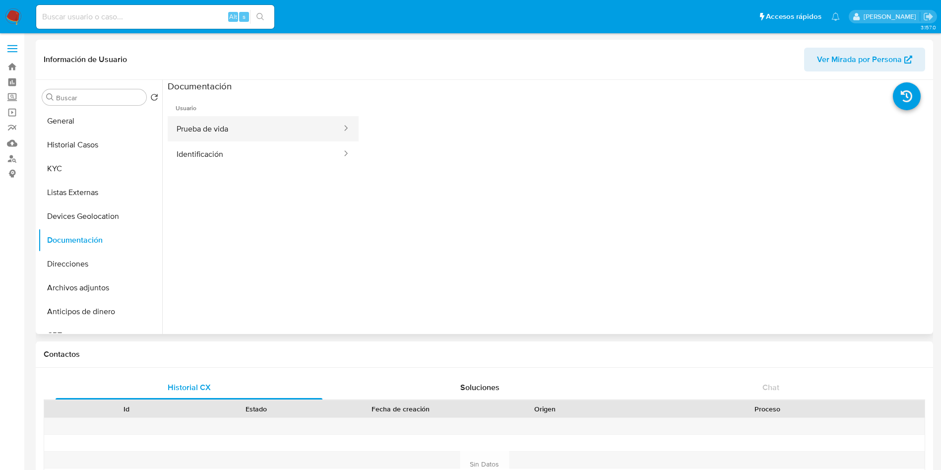
click at [255, 120] on button "Prueba de vida" at bounding box center [255, 128] width 175 height 25
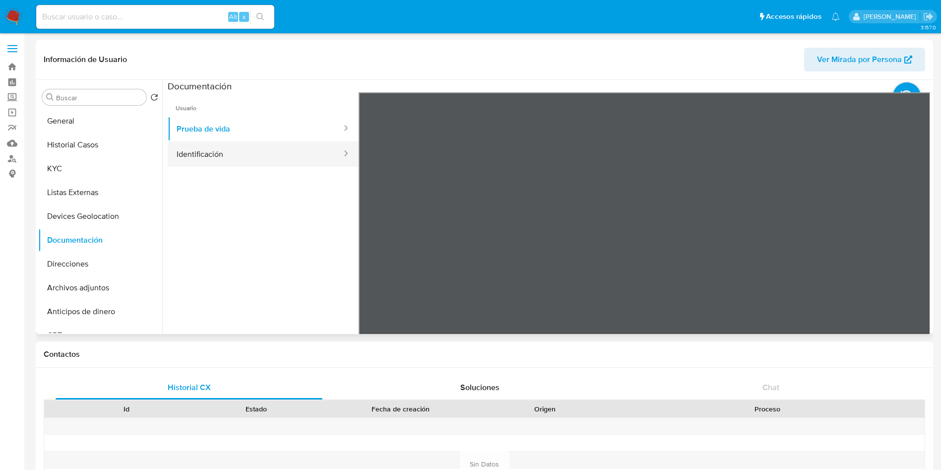
click at [258, 161] on button "Identificación" at bounding box center [255, 153] width 175 height 25
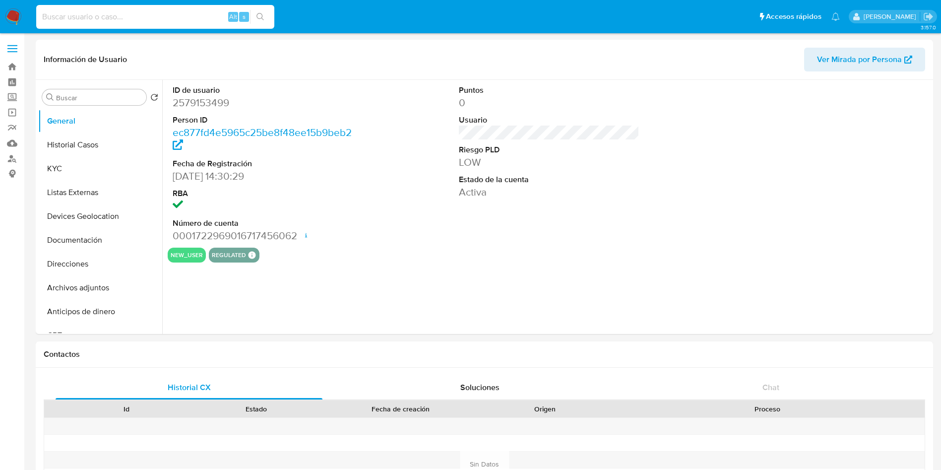
click at [149, 14] on input at bounding box center [155, 16] width 238 height 13
select select "10"
paste input "290621468"
type input "290621468"
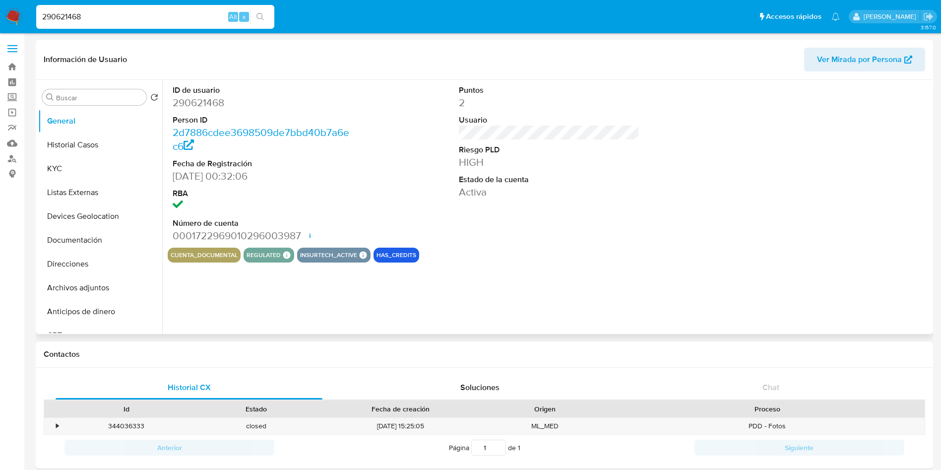
click at [687, 224] on div "ID de usuario 290621468 Person ID 2d7886cdee3698509de7bbd40b7a6ec6 Fecha de Reg…" at bounding box center [549, 164] width 763 height 168
select select "10"
click at [92, 156] on button "Historial Casos" at bounding box center [96, 145] width 116 height 24
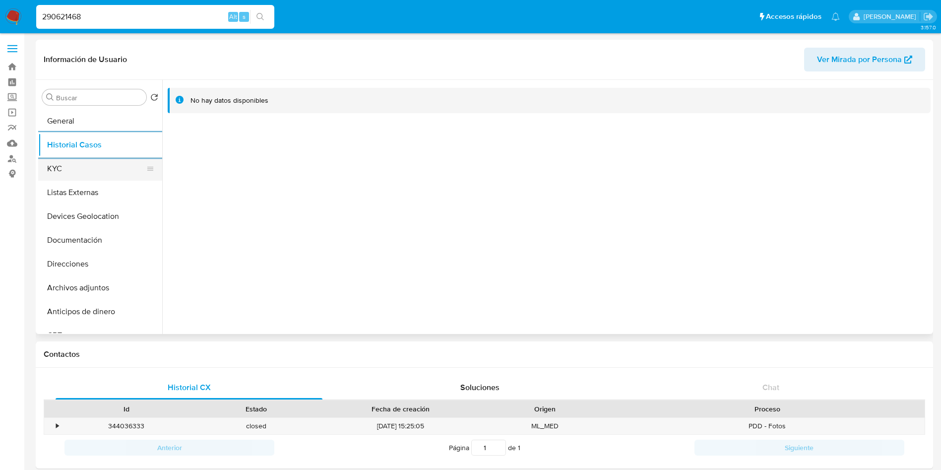
click at [68, 165] on button "KYC" at bounding box center [96, 169] width 116 height 24
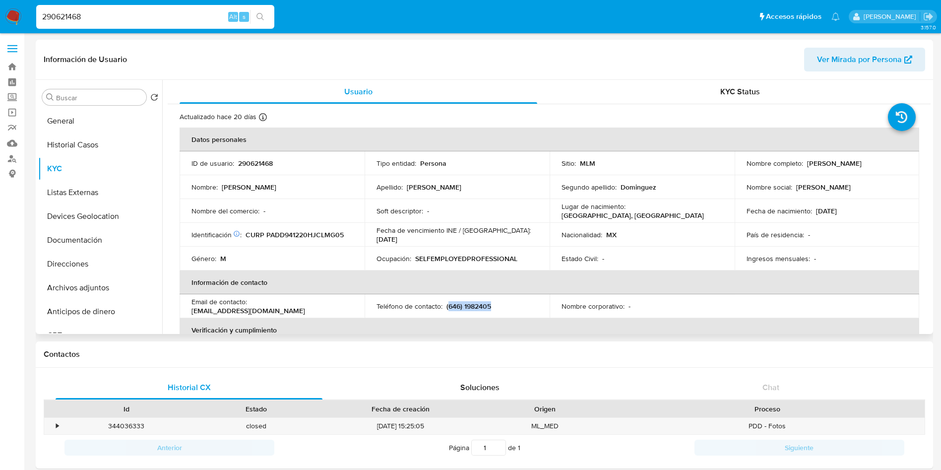
drag, startPoint x: 500, startPoint y: 308, endPoint x: 446, endPoint y: 305, distance: 53.6
click at [446, 305] on div "Teléfono de contacto : [PHONE_NUMBER]" at bounding box center [456, 305] width 161 height 9
copy p "646) 1982405"
drag, startPoint x: 252, startPoint y: 306, endPoint x: 340, endPoint y: 306, distance: 88.3
click at [340, 306] on div "Email de contacto : [EMAIL_ADDRESS][DOMAIN_NAME]" at bounding box center [271, 306] width 161 height 18
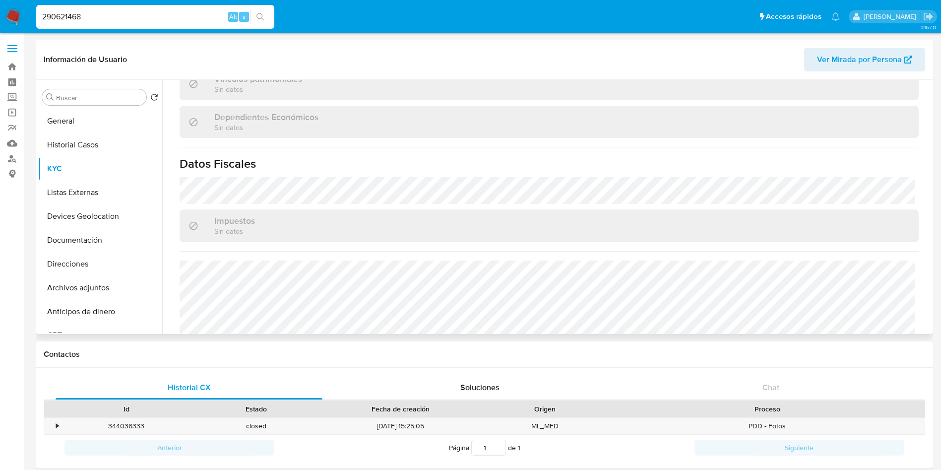
scroll to position [604, 0]
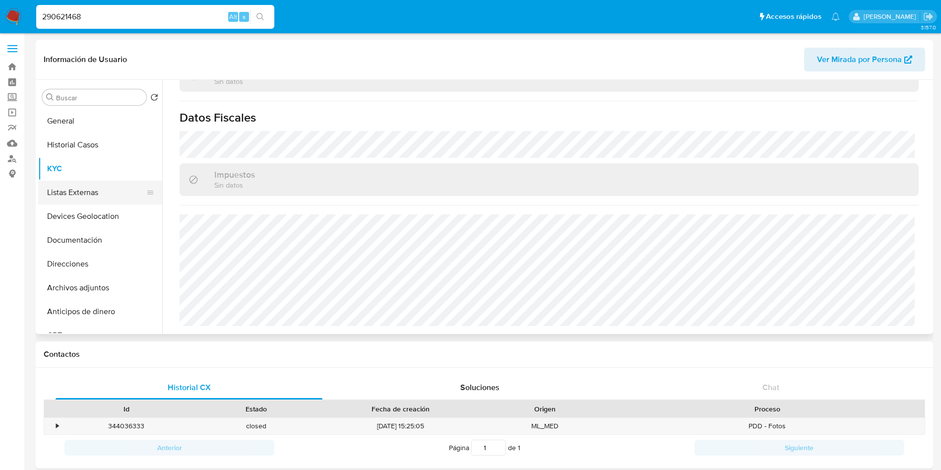
click at [83, 193] on button "Listas Externas" at bounding box center [96, 192] width 116 height 24
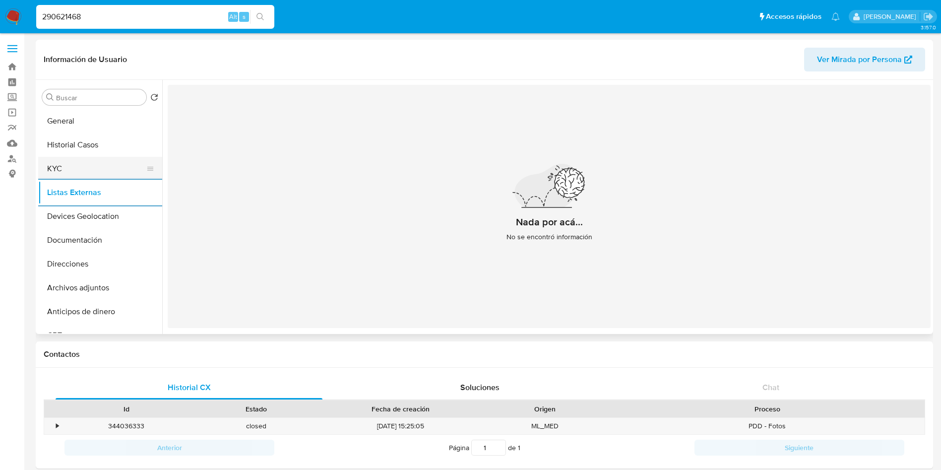
click at [81, 162] on button "KYC" at bounding box center [96, 169] width 116 height 24
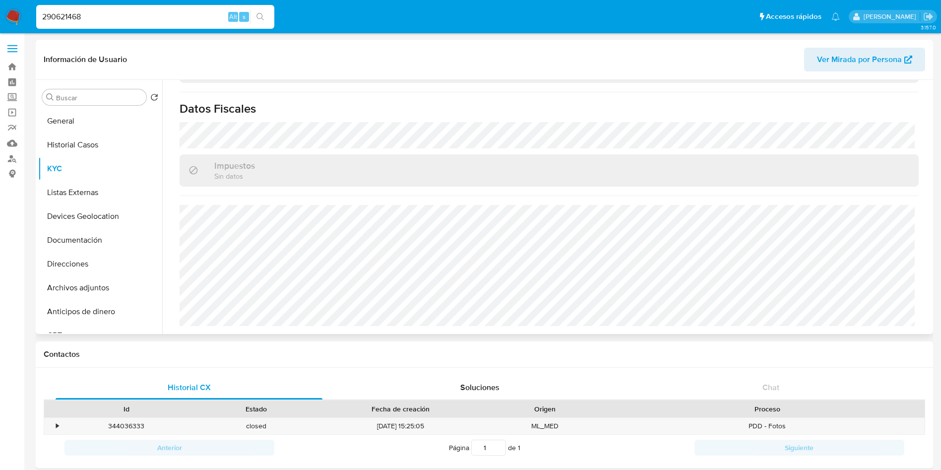
scroll to position [604, 0]
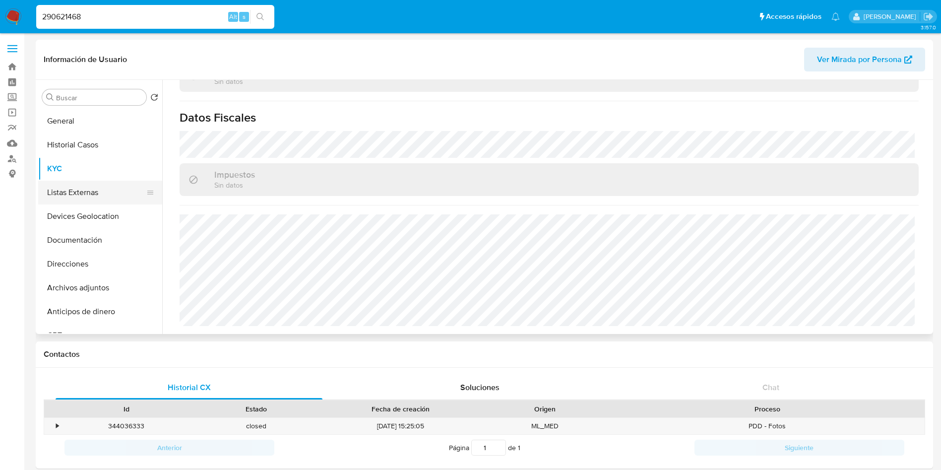
click at [64, 194] on button "Listas Externas" at bounding box center [96, 192] width 116 height 24
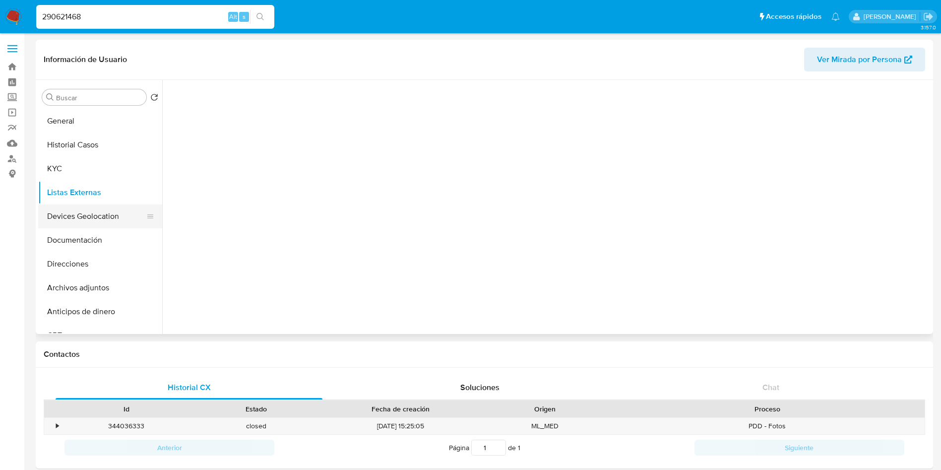
scroll to position [0, 0]
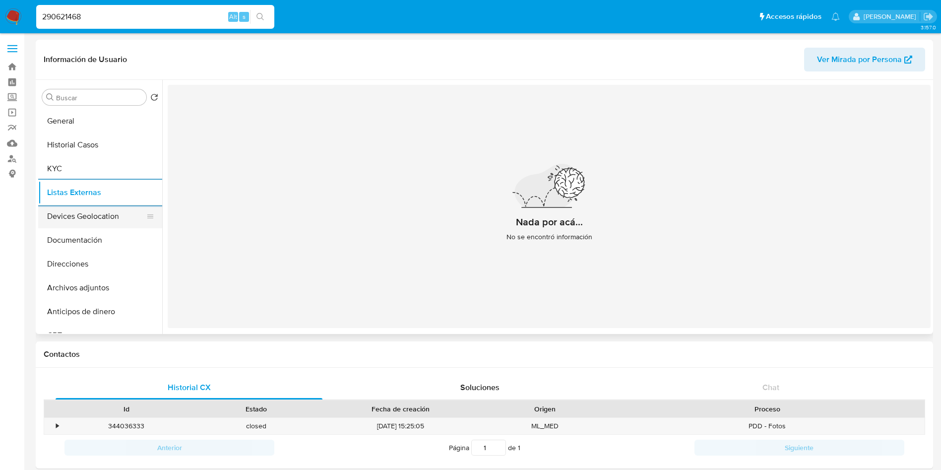
click at [93, 212] on button "Devices Geolocation" at bounding box center [96, 216] width 116 height 24
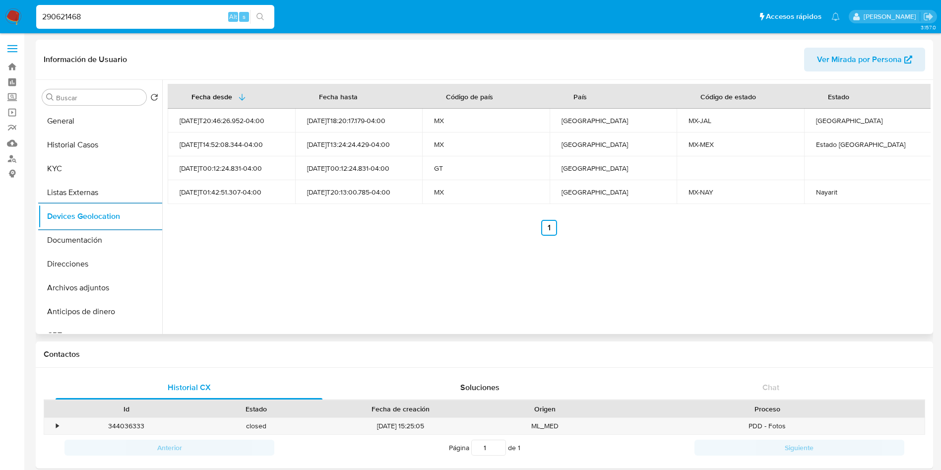
drag, startPoint x: 88, startPoint y: 239, endPoint x: 168, endPoint y: 216, distance: 83.3
click at [88, 239] on button "Documentación" at bounding box center [100, 240] width 124 height 24
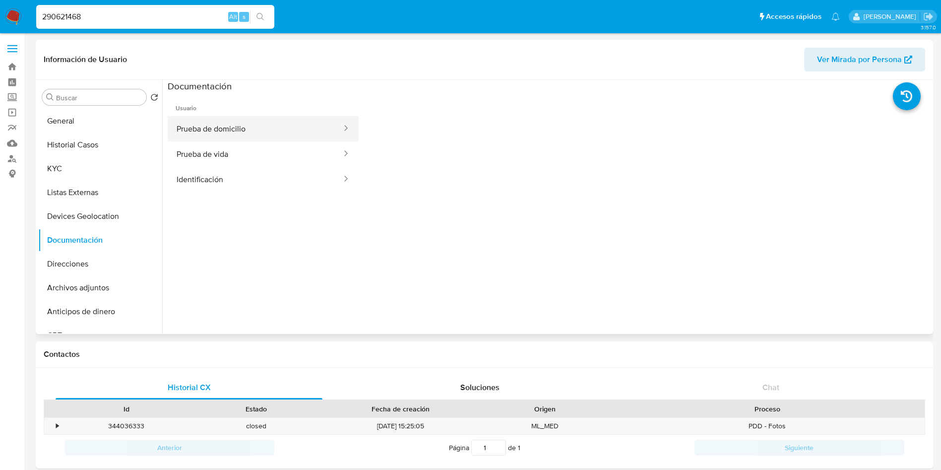
click at [263, 137] on button "Prueba de domicilio" at bounding box center [255, 128] width 175 height 25
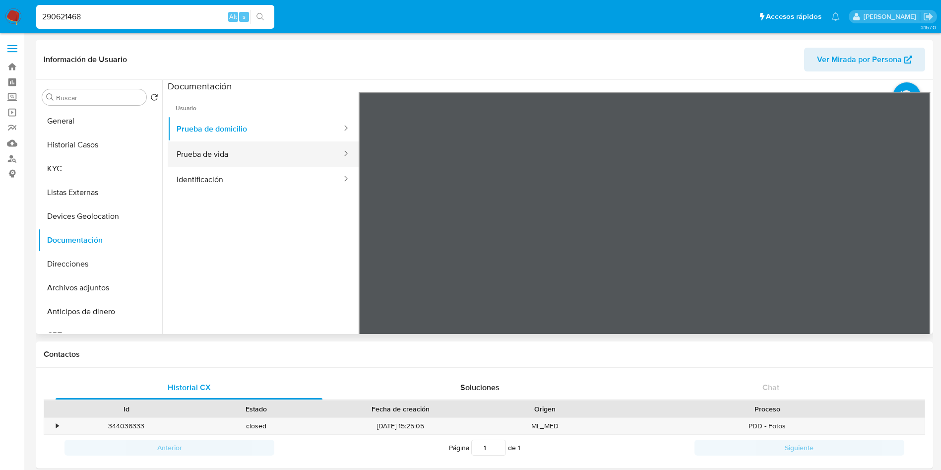
click at [229, 159] on button "Prueba de vida" at bounding box center [255, 153] width 175 height 25
drag, startPoint x: 248, startPoint y: 178, endPoint x: 309, endPoint y: 183, distance: 61.2
click at [247, 178] on button "Identificación" at bounding box center [255, 179] width 175 height 25
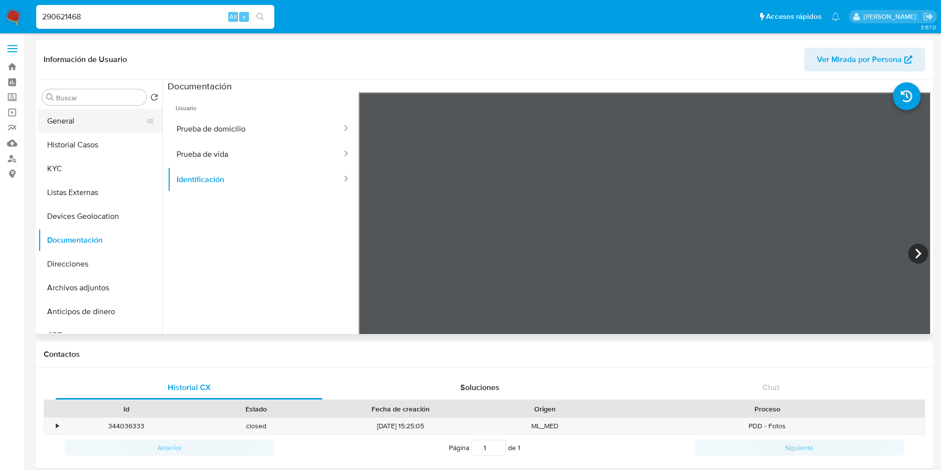
click at [80, 121] on button "General" at bounding box center [96, 121] width 116 height 24
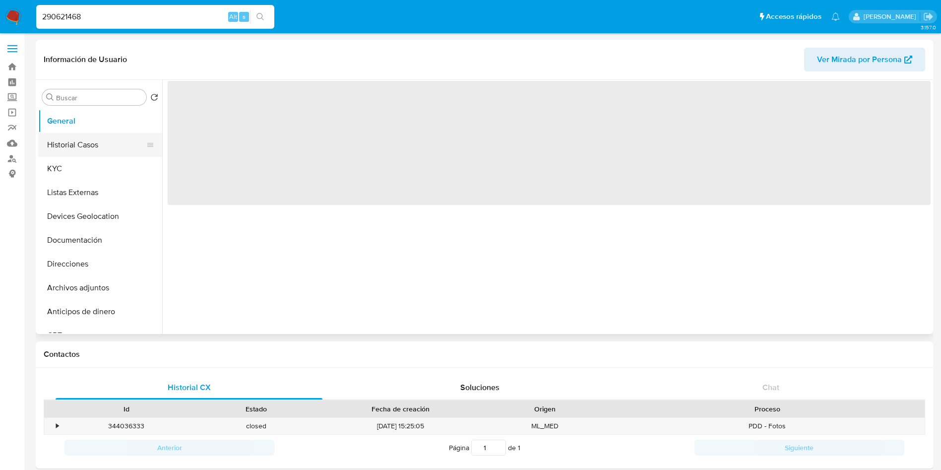
drag, startPoint x: 92, startPoint y: 139, endPoint x: 86, endPoint y: 140, distance: 6.0
click at [91, 139] on button "Historial Casos" at bounding box center [96, 145] width 116 height 24
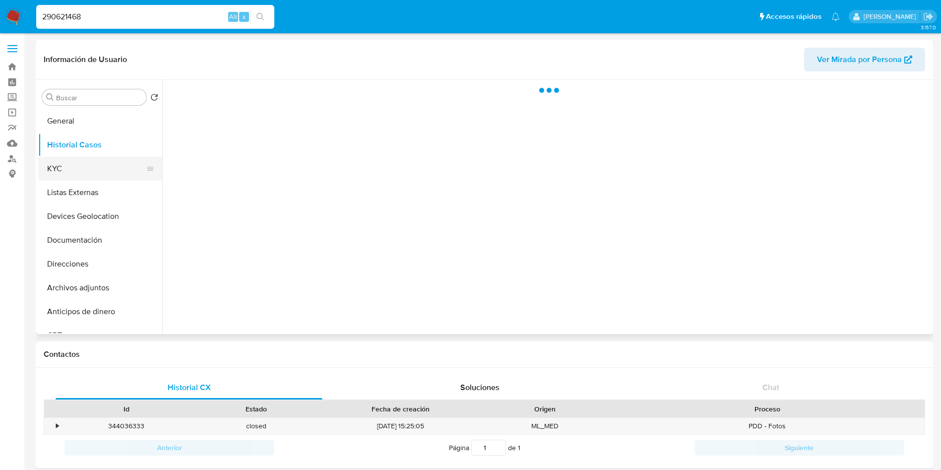
click at [59, 173] on button "KYC" at bounding box center [96, 169] width 116 height 24
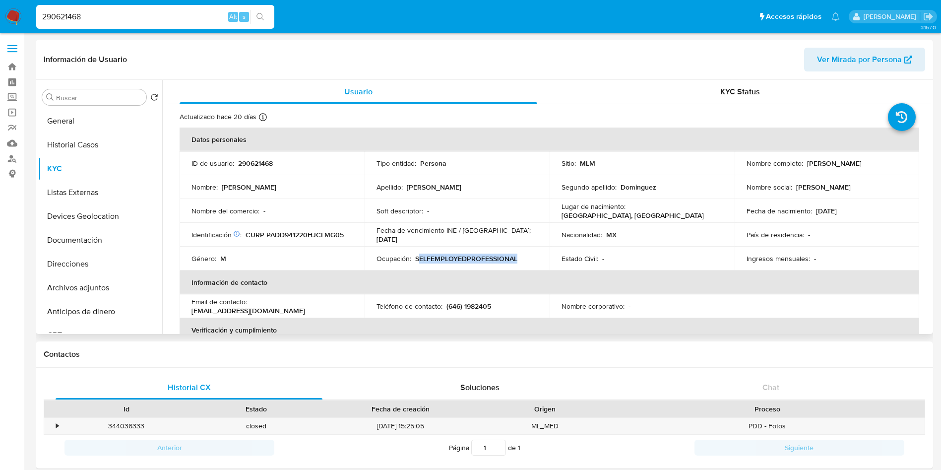
drag, startPoint x: 416, startPoint y: 254, endPoint x: 517, endPoint y: 257, distance: 100.2
click at [517, 257] on div "Ocupación : SELFEMPLOYEDPROFESSIONAL" at bounding box center [456, 258] width 161 height 9
drag, startPoint x: 415, startPoint y: 257, endPoint x: 533, endPoint y: 256, distance: 117.5
click at [533, 256] on div "Ocupación : SELFEMPLOYEDPROFESSIONAL" at bounding box center [456, 258] width 161 height 9
copy p "SELFEMPLOYEDPROFESSIONAL"
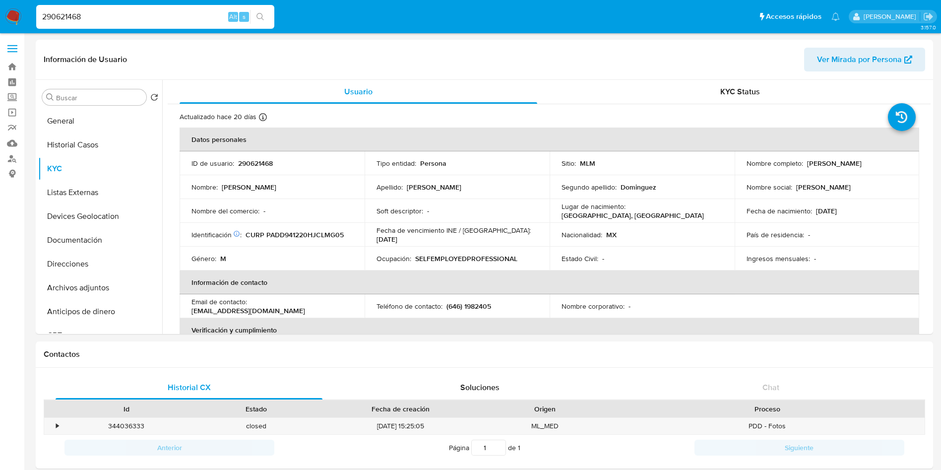
click at [169, 14] on input "290621468" at bounding box center [155, 16] width 238 height 13
drag, startPoint x: 169, startPoint y: 14, endPoint x: 0, endPoint y: -19, distance: 171.8
paste input "579153499"
type input "2579153499"
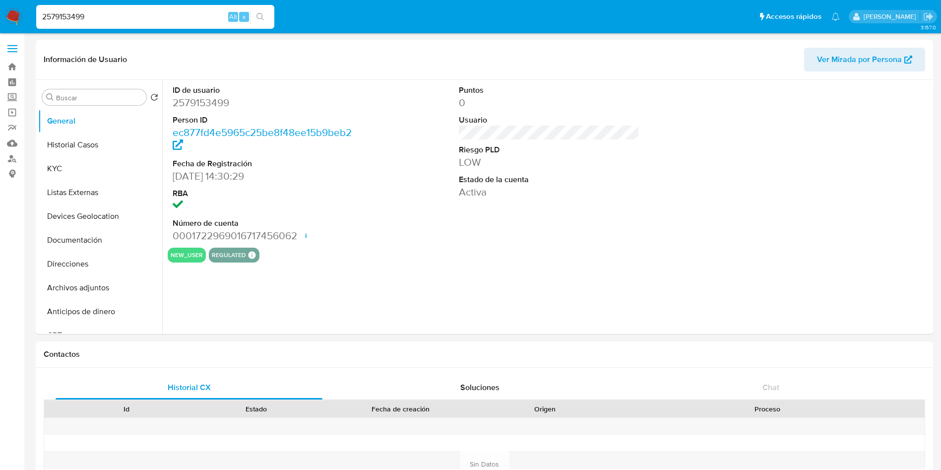
select select "10"
click at [84, 174] on button "KYC" at bounding box center [96, 169] width 116 height 24
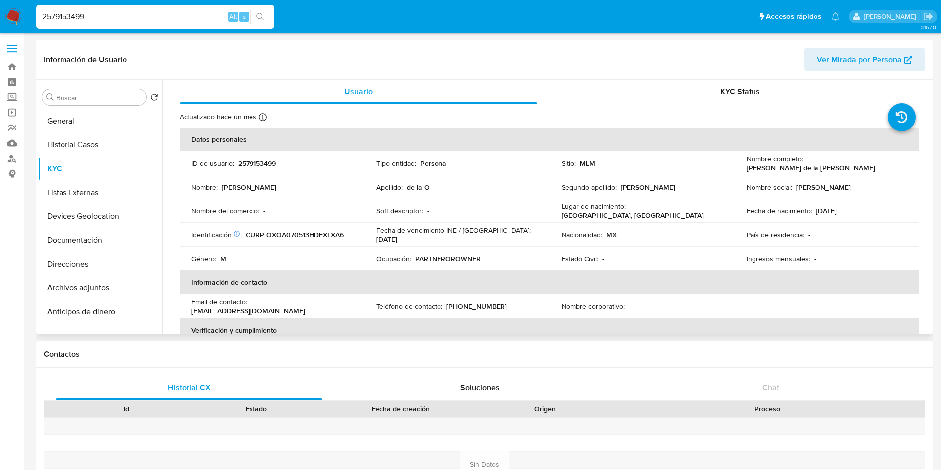
click at [466, 258] on p "PARTNEROROWNER" at bounding box center [447, 258] width 65 height 9
copy p "PARTNEROROWNER"
click at [575, 258] on p "Estado Civil :" at bounding box center [579, 258] width 37 height 9
click at [139, 12] on input "2579153499" at bounding box center [155, 16] width 238 height 13
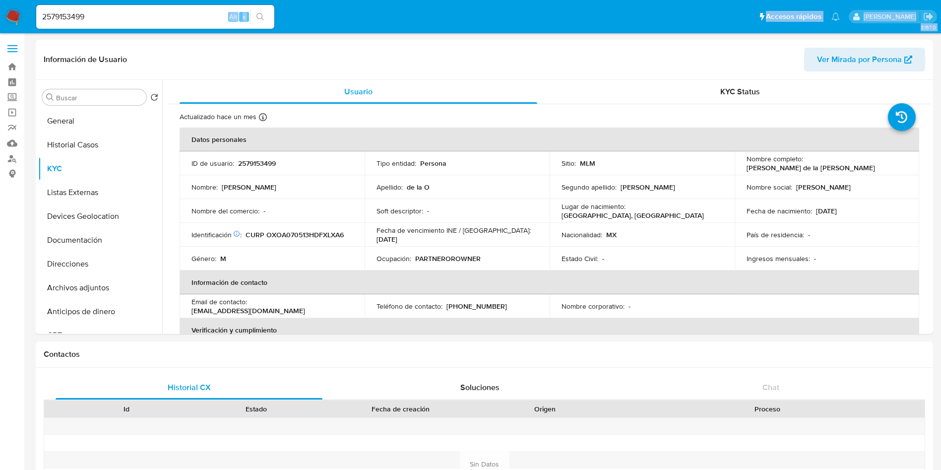
drag, startPoint x: 106, startPoint y: 10, endPoint x: 0, endPoint y: -8, distance: 107.6
click at [54, 17] on input "2579153499" at bounding box center [155, 16] width 238 height 13
paste input "90621468"
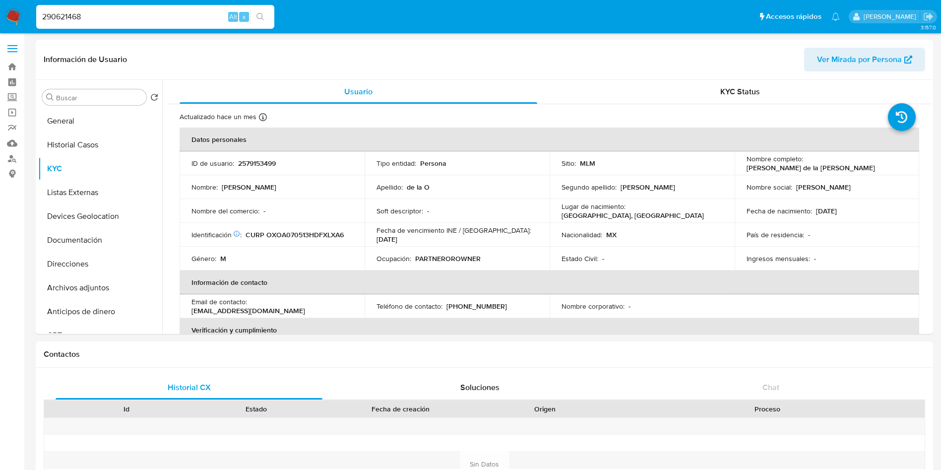
type input "290621468"
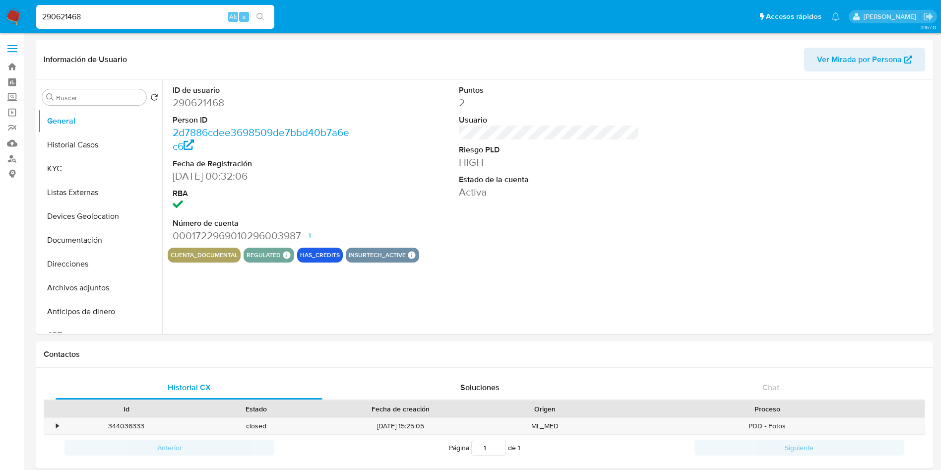
select select "10"
click at [96, 172] on button "KYC" at bounding box center [96, 169] width 116 height 24
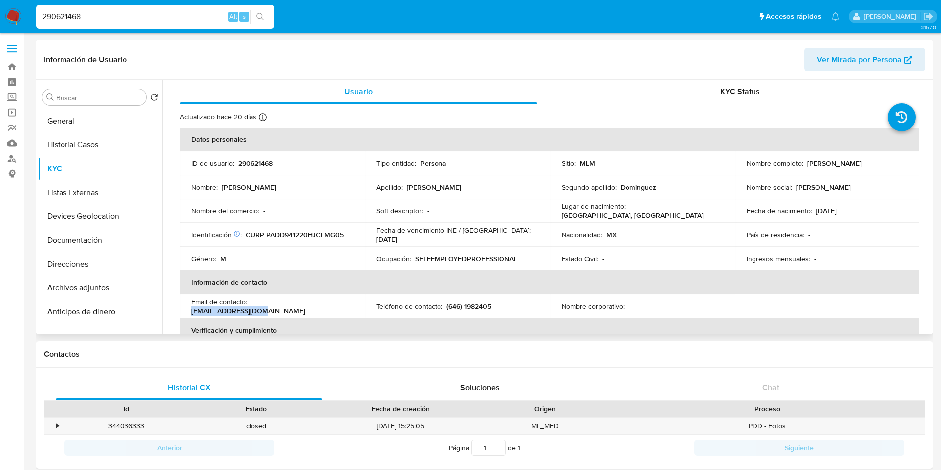
drag, startPoint x: 323, startPoint y: 303, endPoint x: 252, endPoint y: 307, distance: 71.0
click at [252, 307] on div "Email de contacto : dosuna817@gmail.com" at bounding box center [271, 306] width 161 height 18
copy p "dosuna817@gmail.com"
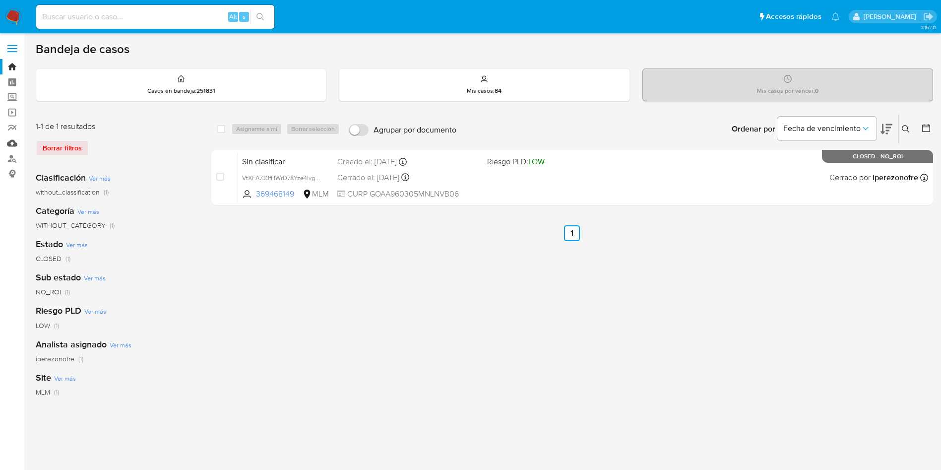
click at [13, 142] on link "Mulan" at bounding box center [59, 142] width 118 height 15
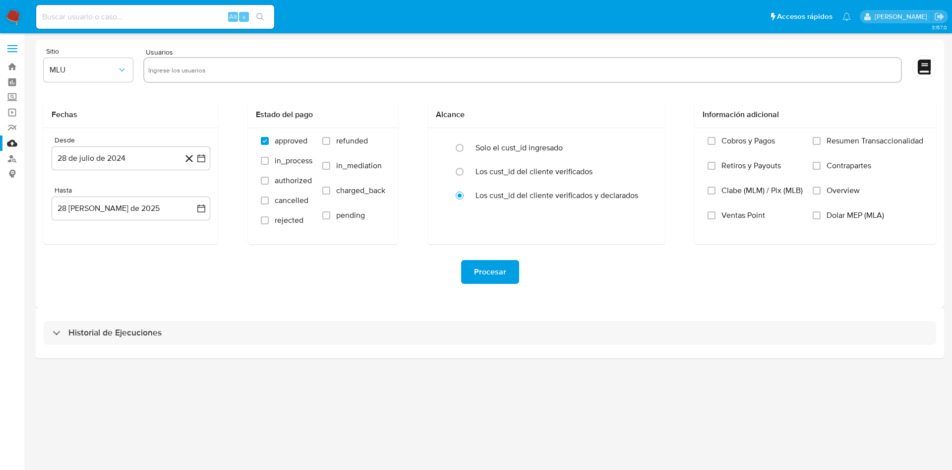
click at [221, 67] on input "text" at bounding box center [522, 70] width 749 height 16
paste input "290621468"
type input "290621468"
click at [122, 67] on icon "button" at bounding box center [122, 70] width 10 height 10
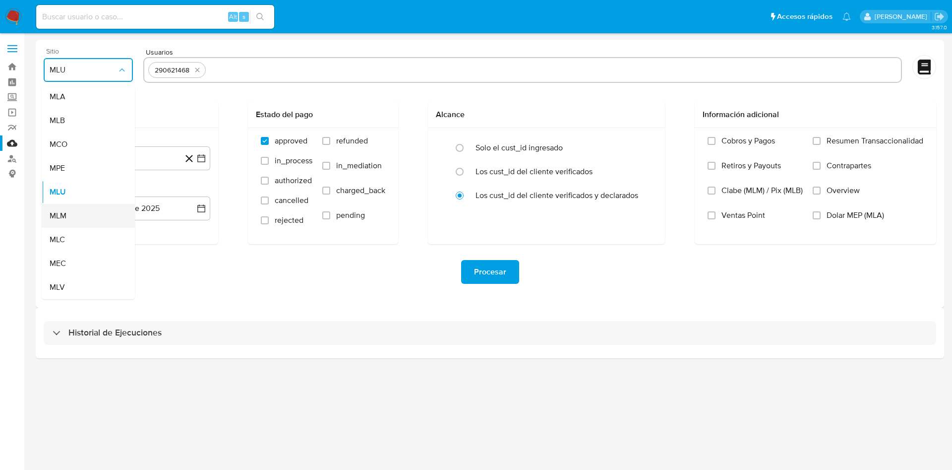
click at [67, 214] on div "MLM" at bounding box center [85, 216] width 71 height 24
click at [198, 154] on icon "button" at bounding box center [201, 158] width 10 height 10
click at [197, 192] on icon "Mes siguiente" at bounding box center [192, 194] width 12 height 12
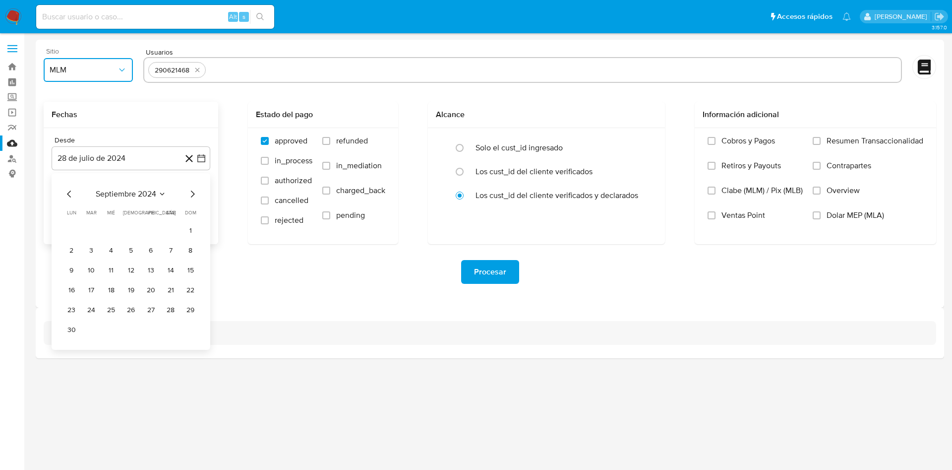
click at [195, 191] on icon "Mes siguiente" at bounding box center [192, 194] width 12 height 12
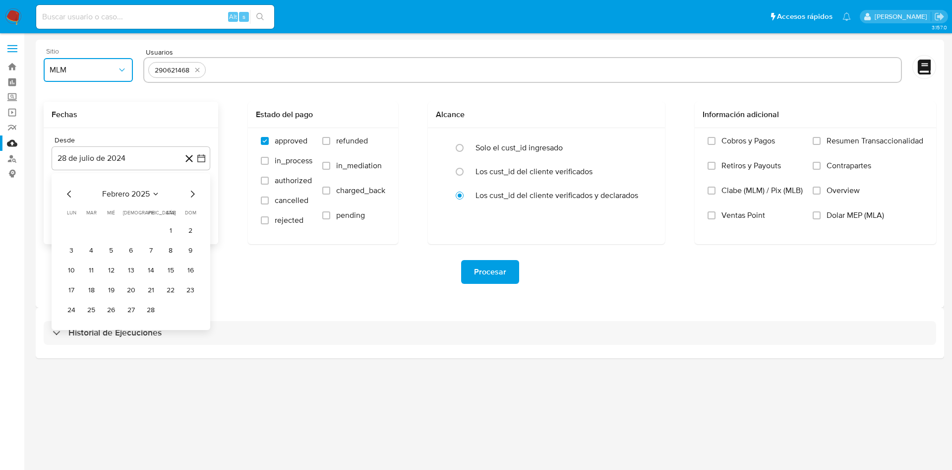
click at [195, 191] on icon "Mes siguiente" at bounding box center [192, 194] width 12 height 12
click at [89, 229] on button "1" at bounding box center [91, 231] width 16 height 16
drag, startPoint x: 821, startPoint y: 192, endPoint x: 806, endPoint y: 191, distance: 14.9
click at [819, 190] on label "Overview" at bounding box center [868, 197] width 111 height 25
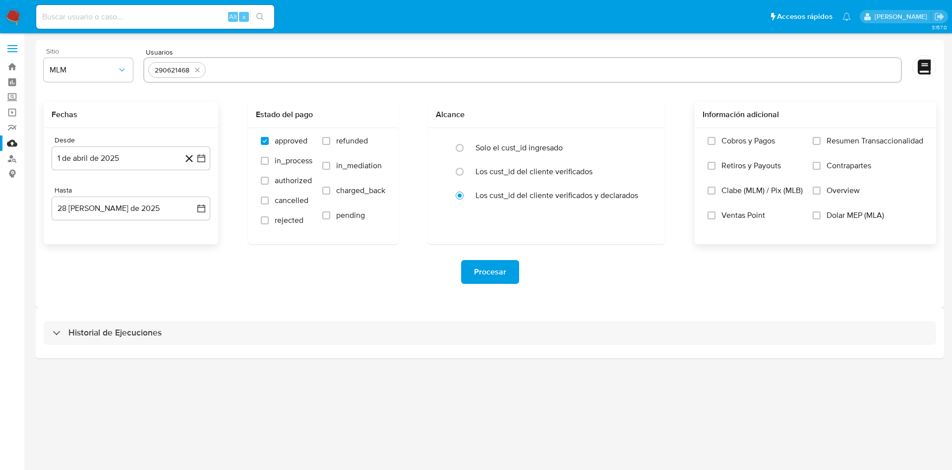
click at [819, 190] on input "Overview" at bounding box center [817, 190] width 8 height 8
click at [508, 264] on button "Procesar" at bounding box center [490, 272] width 58 height 24
